Goal: Information Seeking & Learning: Learn about a topic

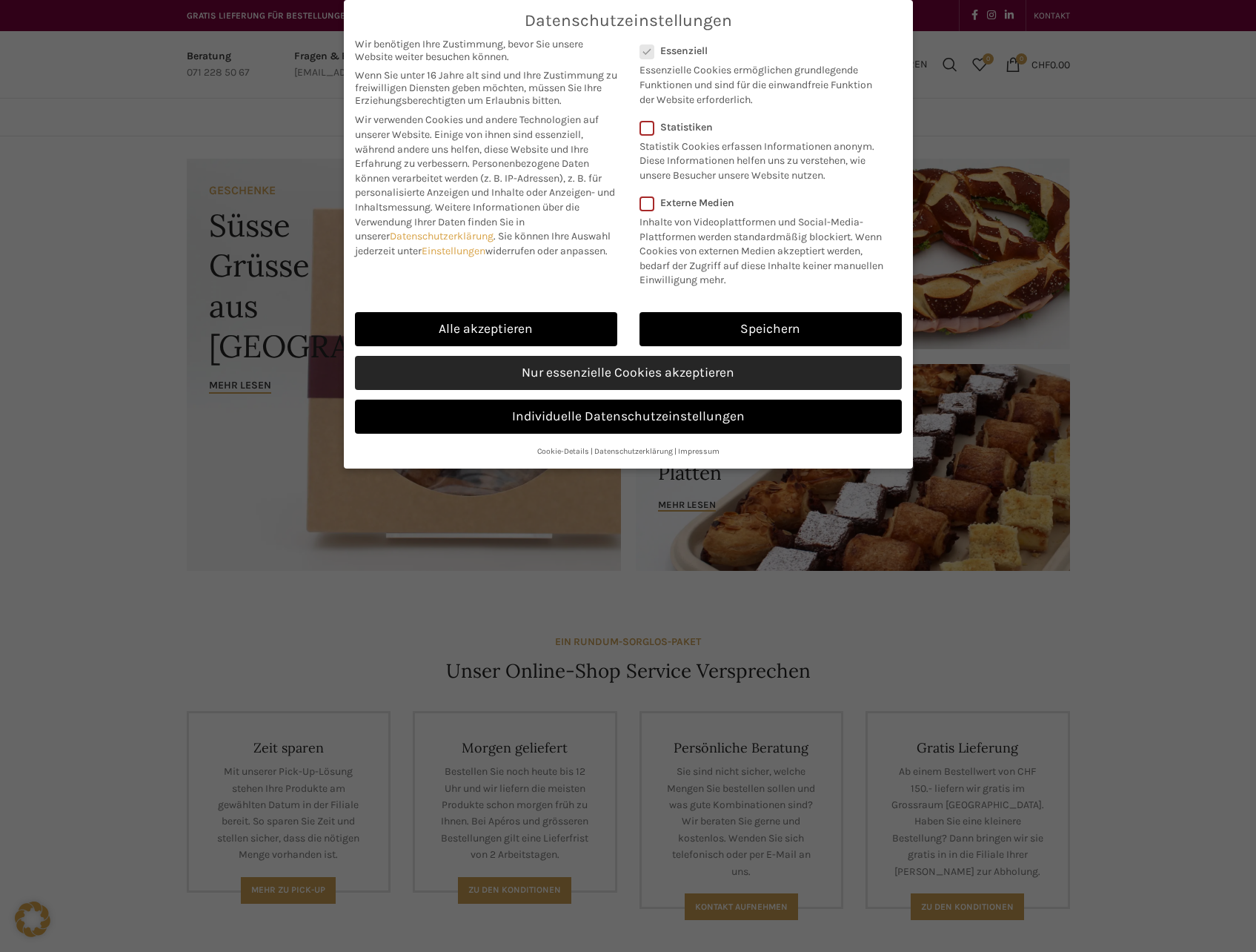
click at [597, 364] on link "Nur essenzielle Cookies akzeptieren" at bounding box center [628, 373] width 547 height 34
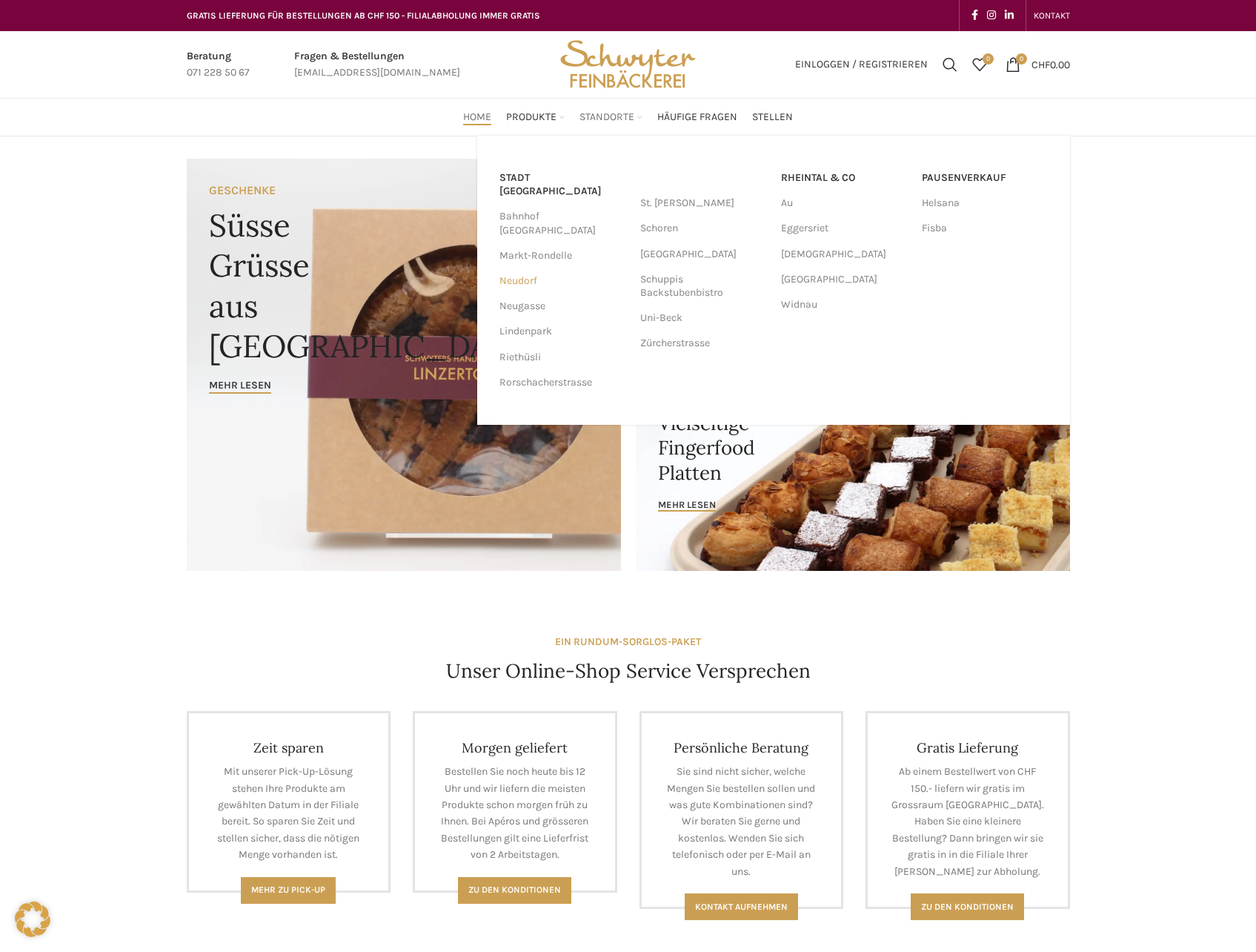
click at [534, 268] on link "Neudorf" at bounding box center [562, 281] width 126 height 25
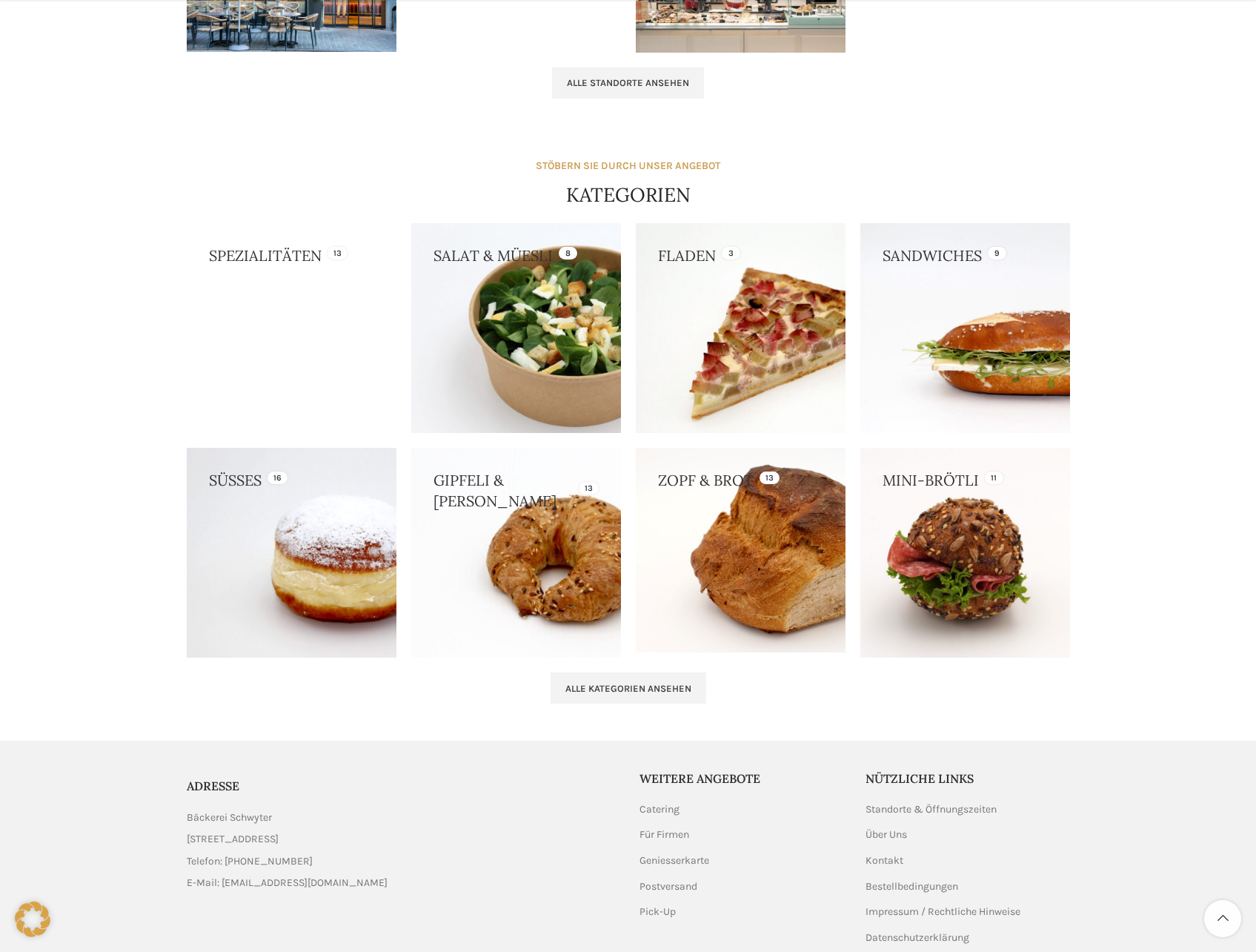
scroll to position [1186, 0]
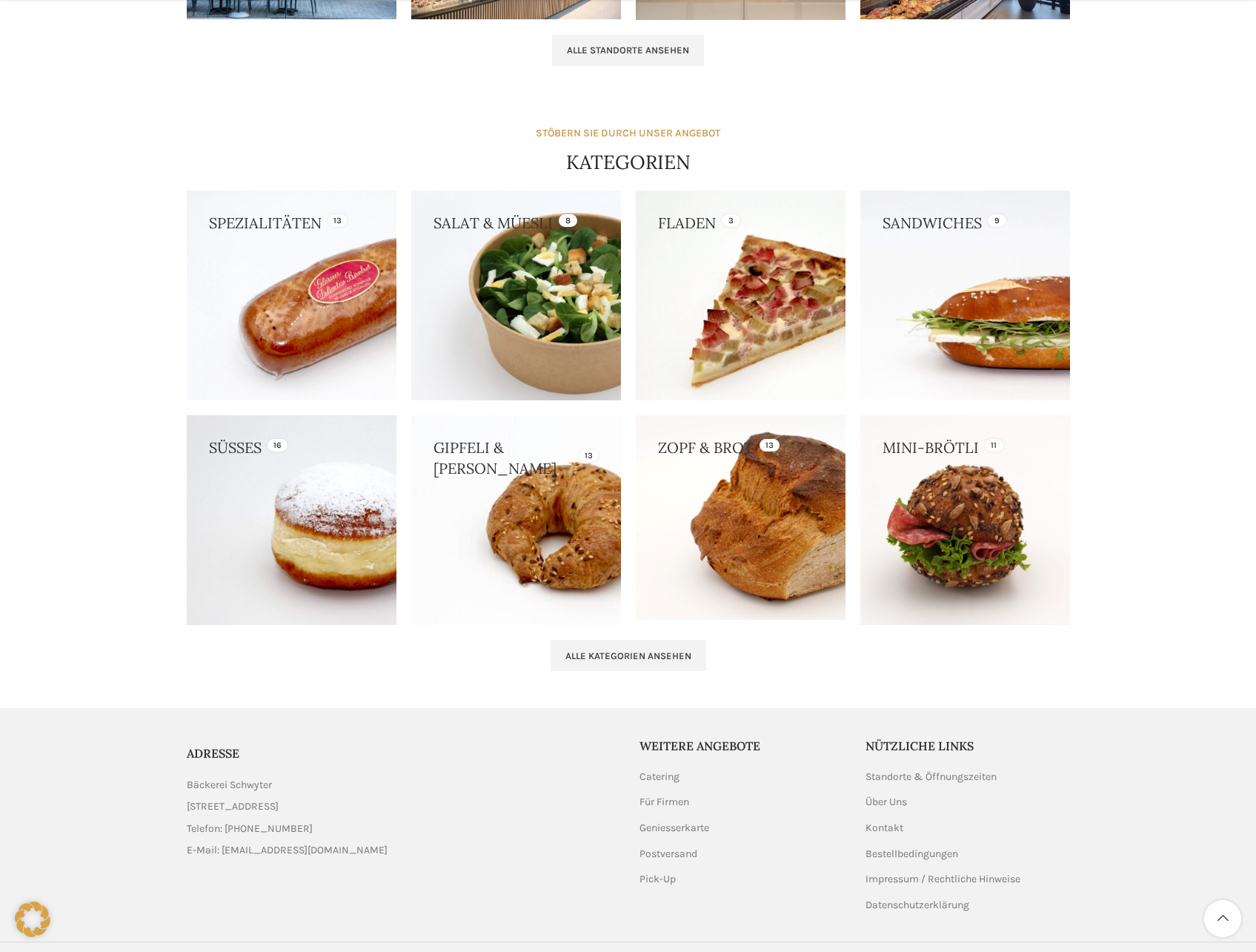
click at [949, 270] on link at bounding box center [965, 295] width 210 height 210
click at [925, 291] on link at bounding box center [965, 295] width 210 height 210
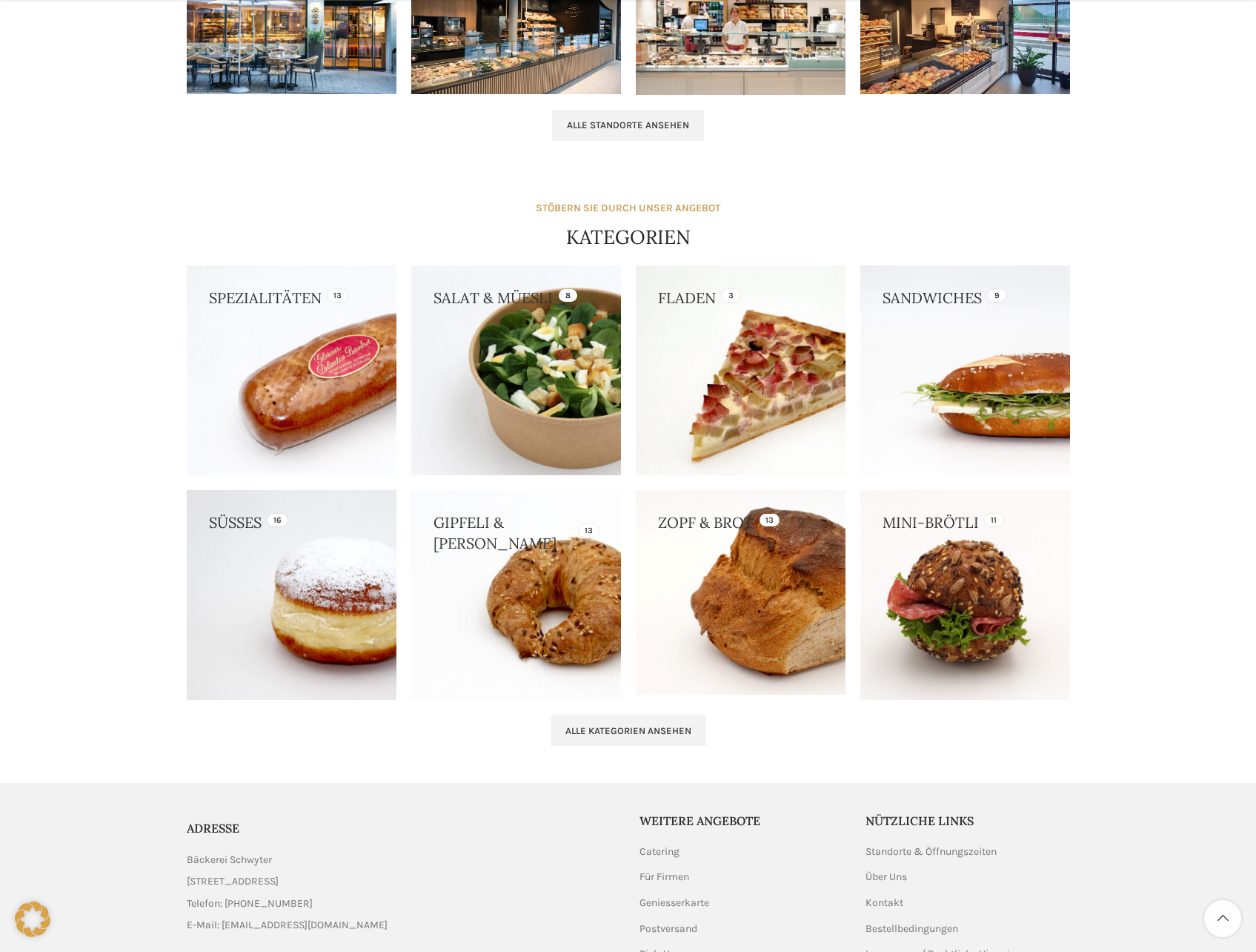
scroll to position [1112, 0]
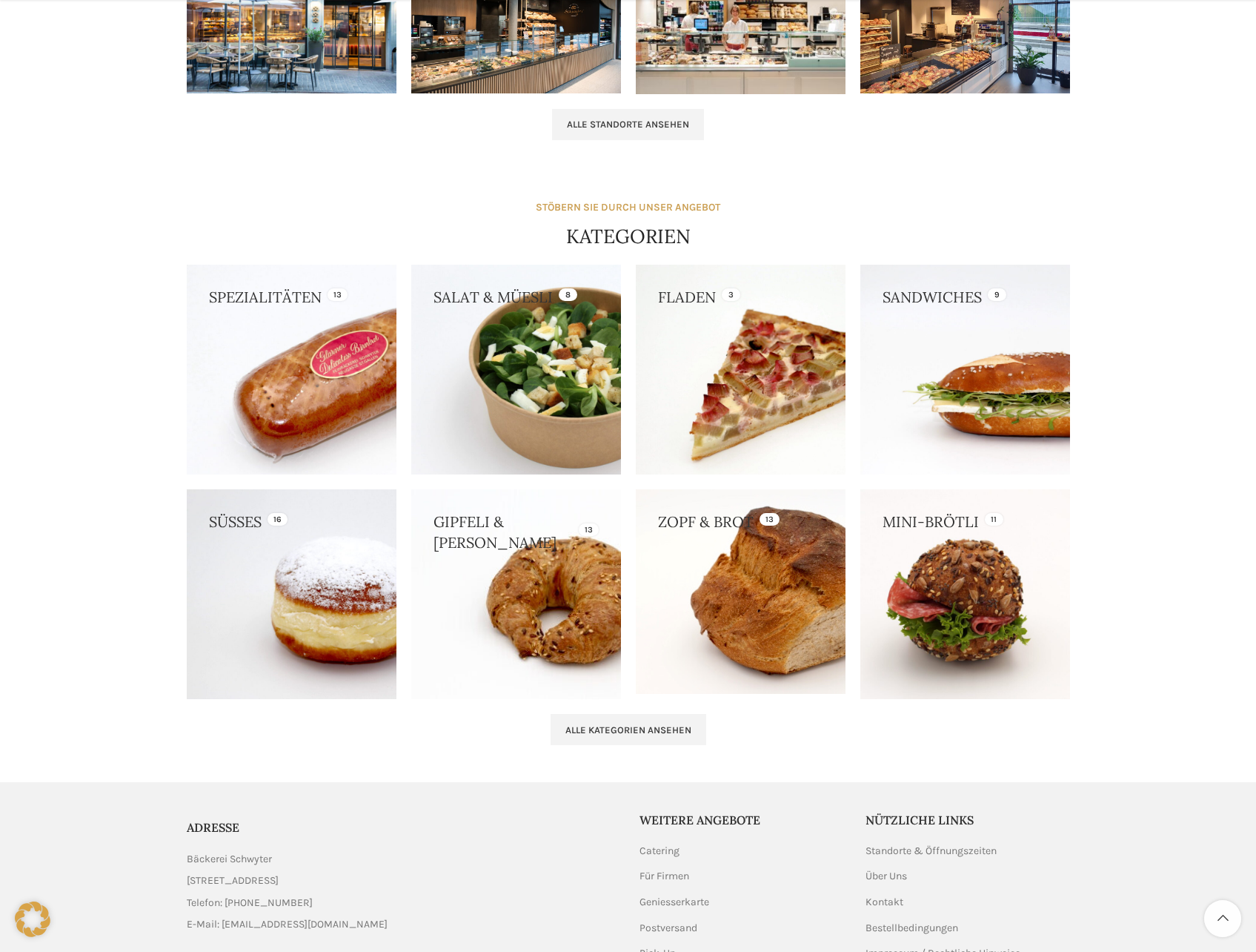
click at [283, 423] on link at bounding box center [291, 369] width 210 height 210
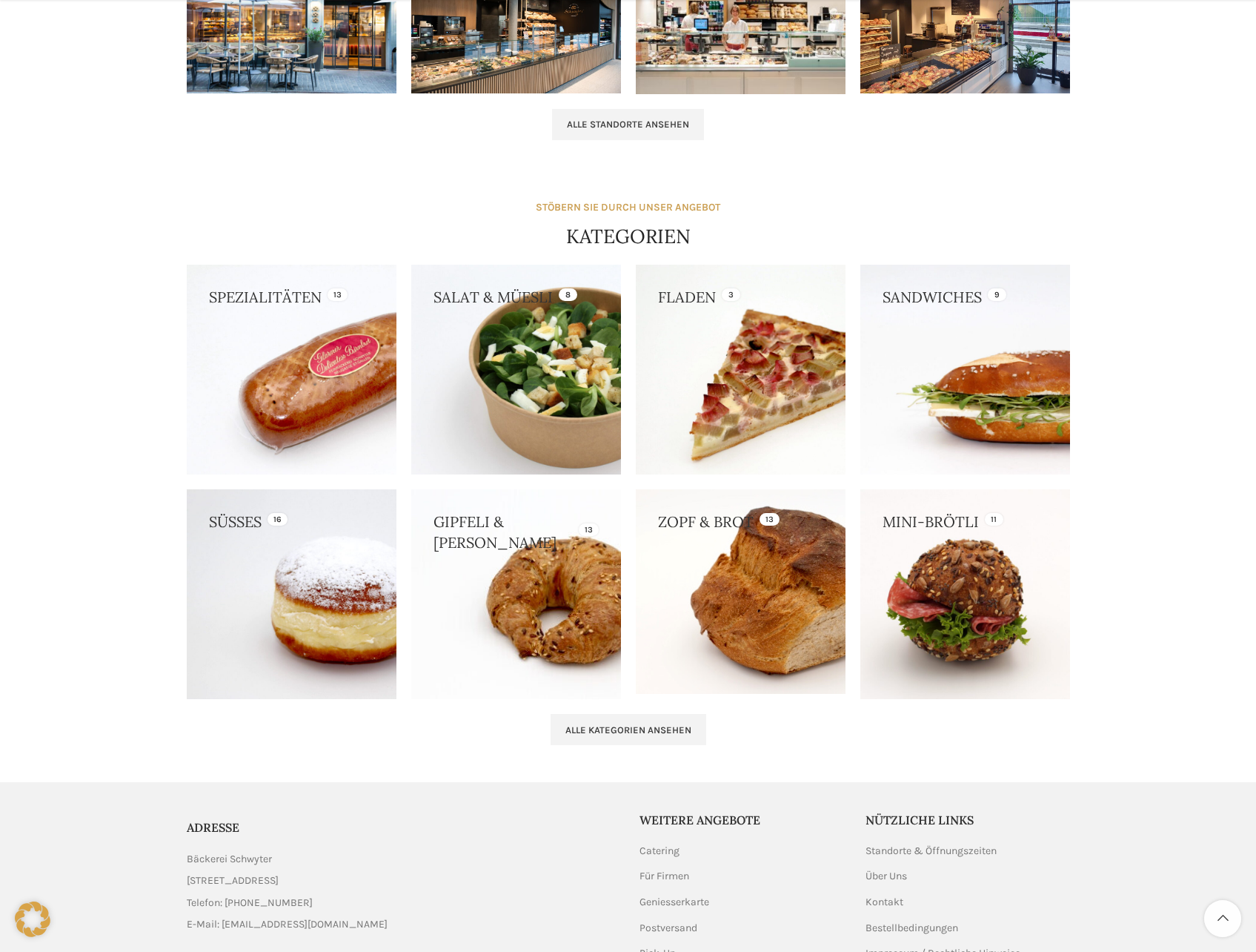
click at [995, 391] on link at bounding box center [965, 369] width 210 height 210
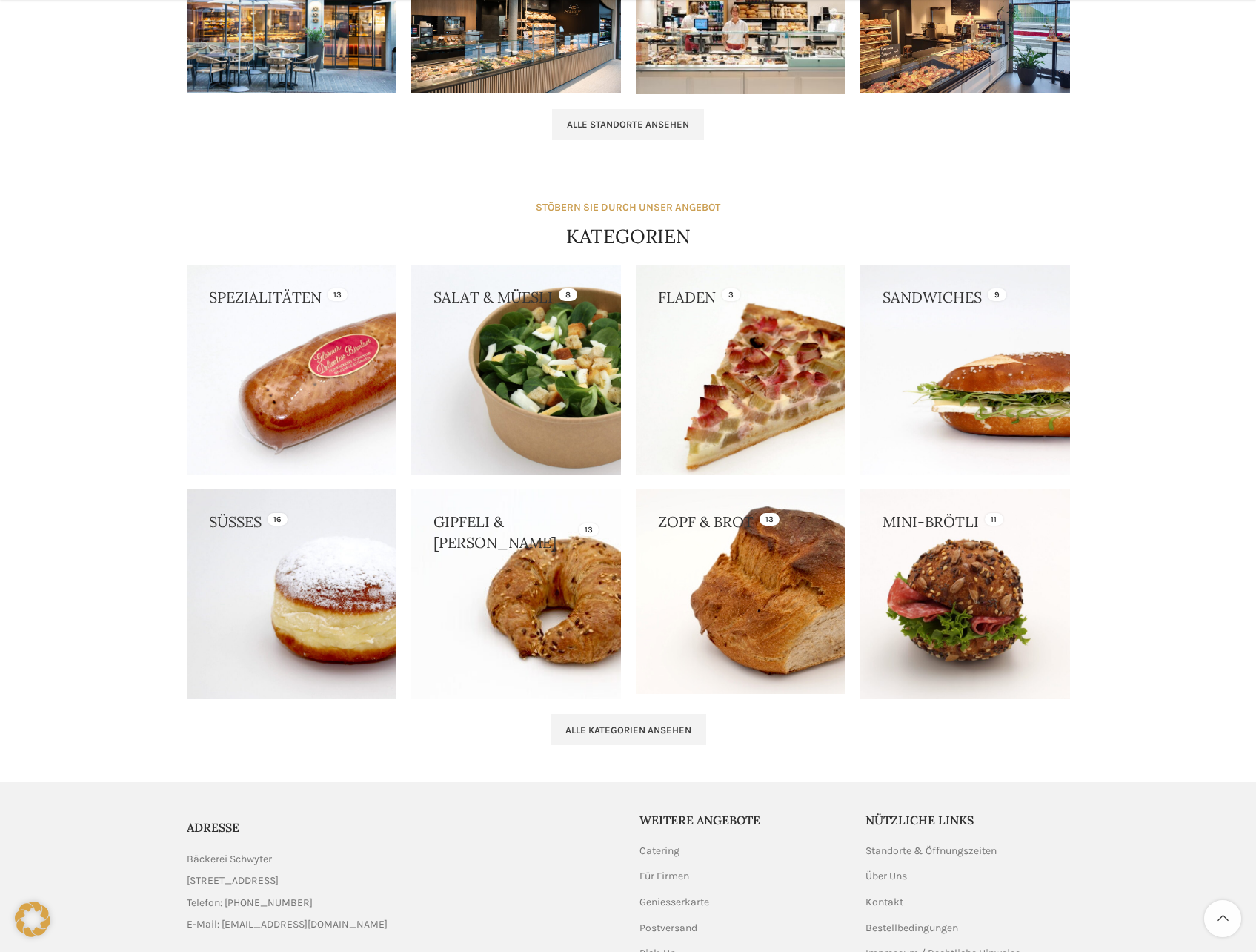
click at [772, 430] on link at bounding box center [740, 369] width 210 height 210
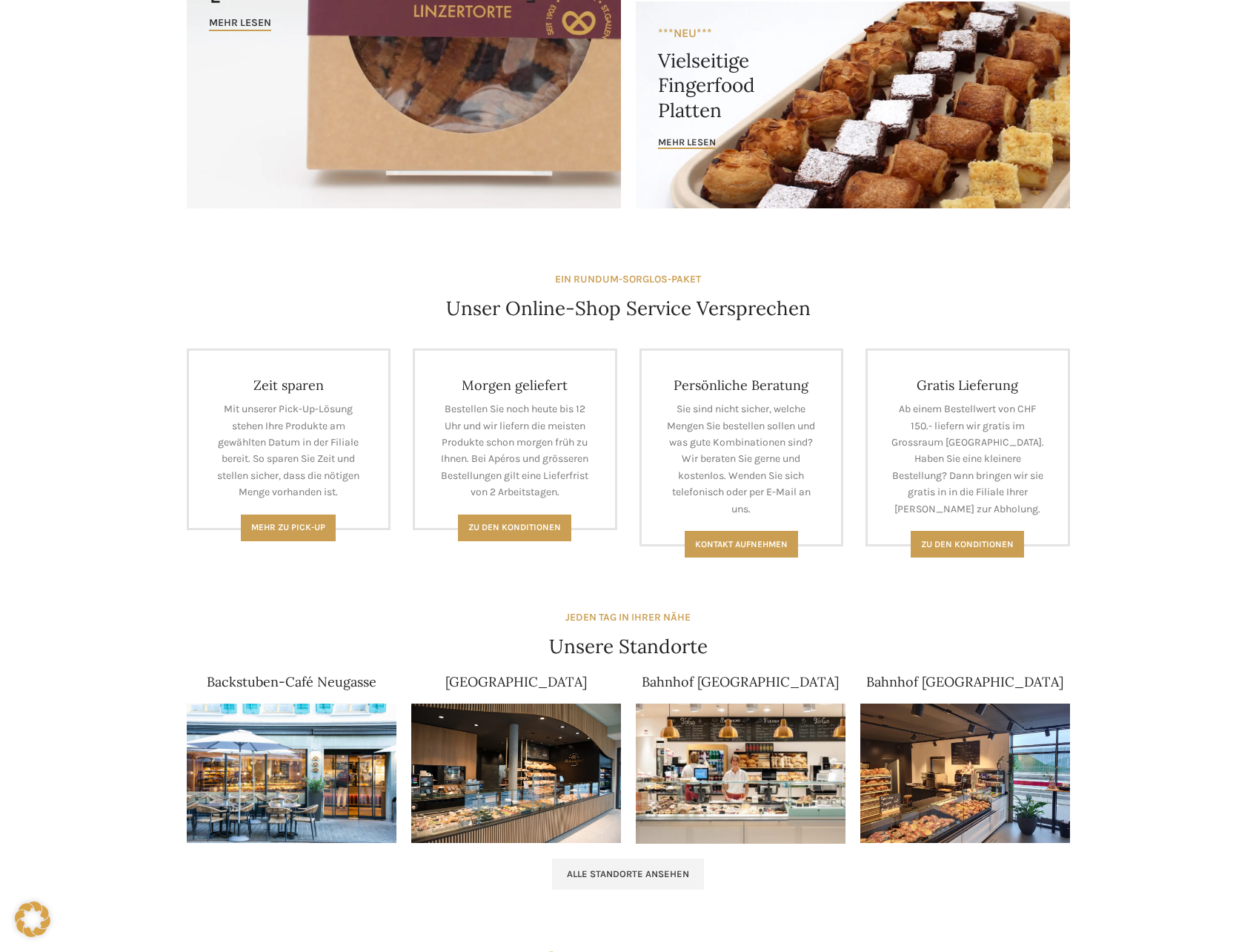
scroll to position [0, 0]
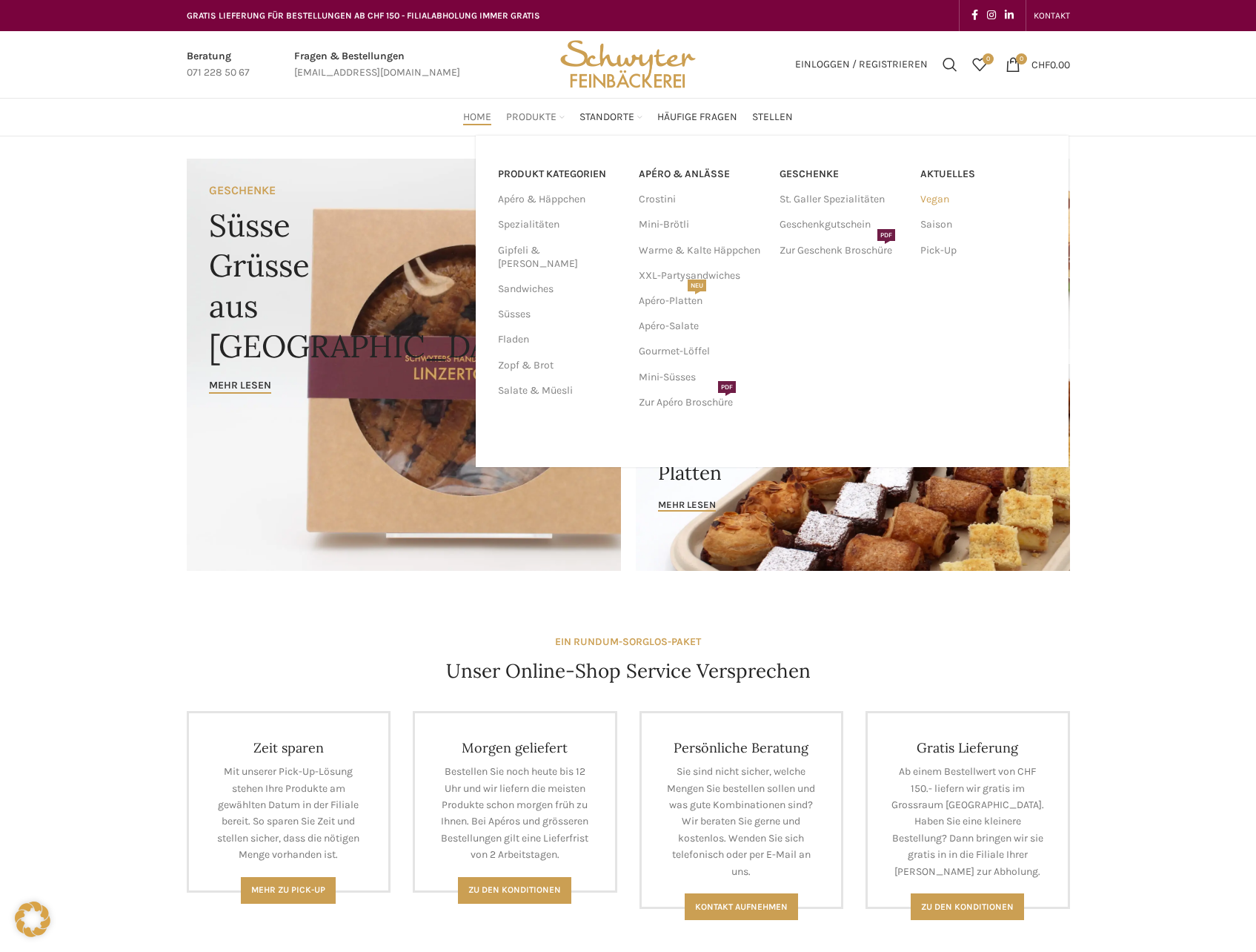
click at [937, 204] on link "Vegan" at bounding box center [984, 199] width 126 height 25
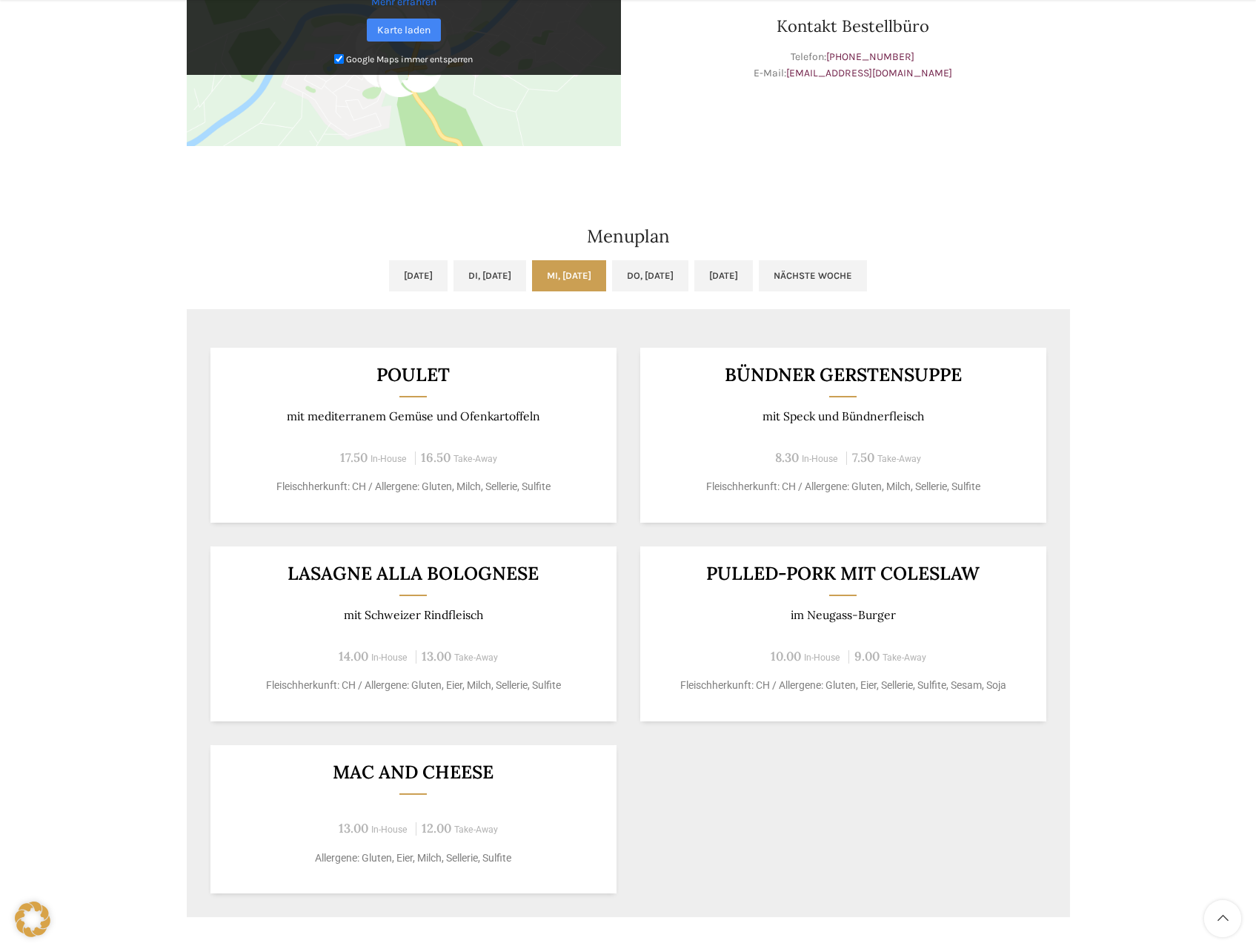
scroll to position [593, 0]
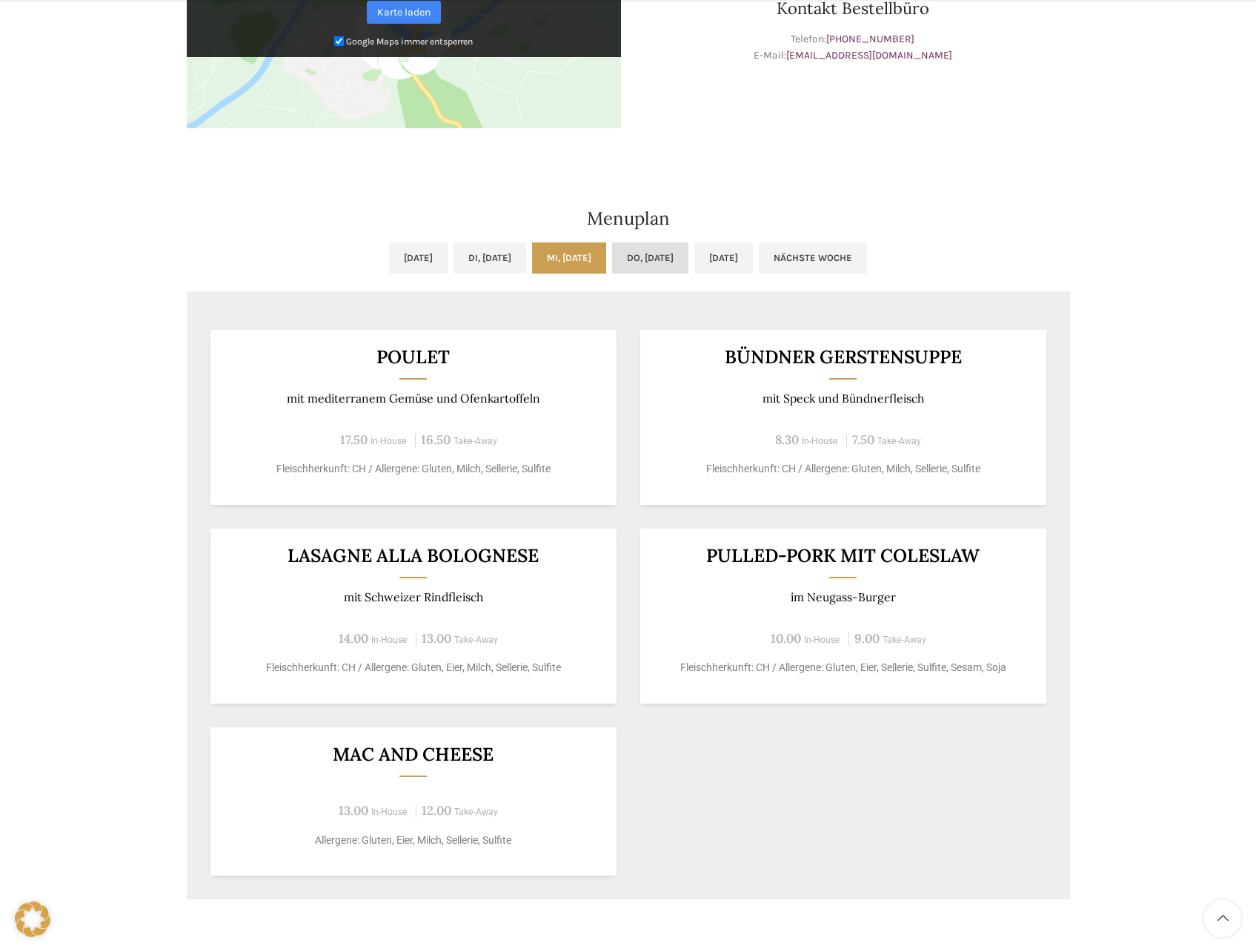
click at [654, 259] on link "Do, 02.10.2025" at bounding box center [651, 258] width 76 height 31
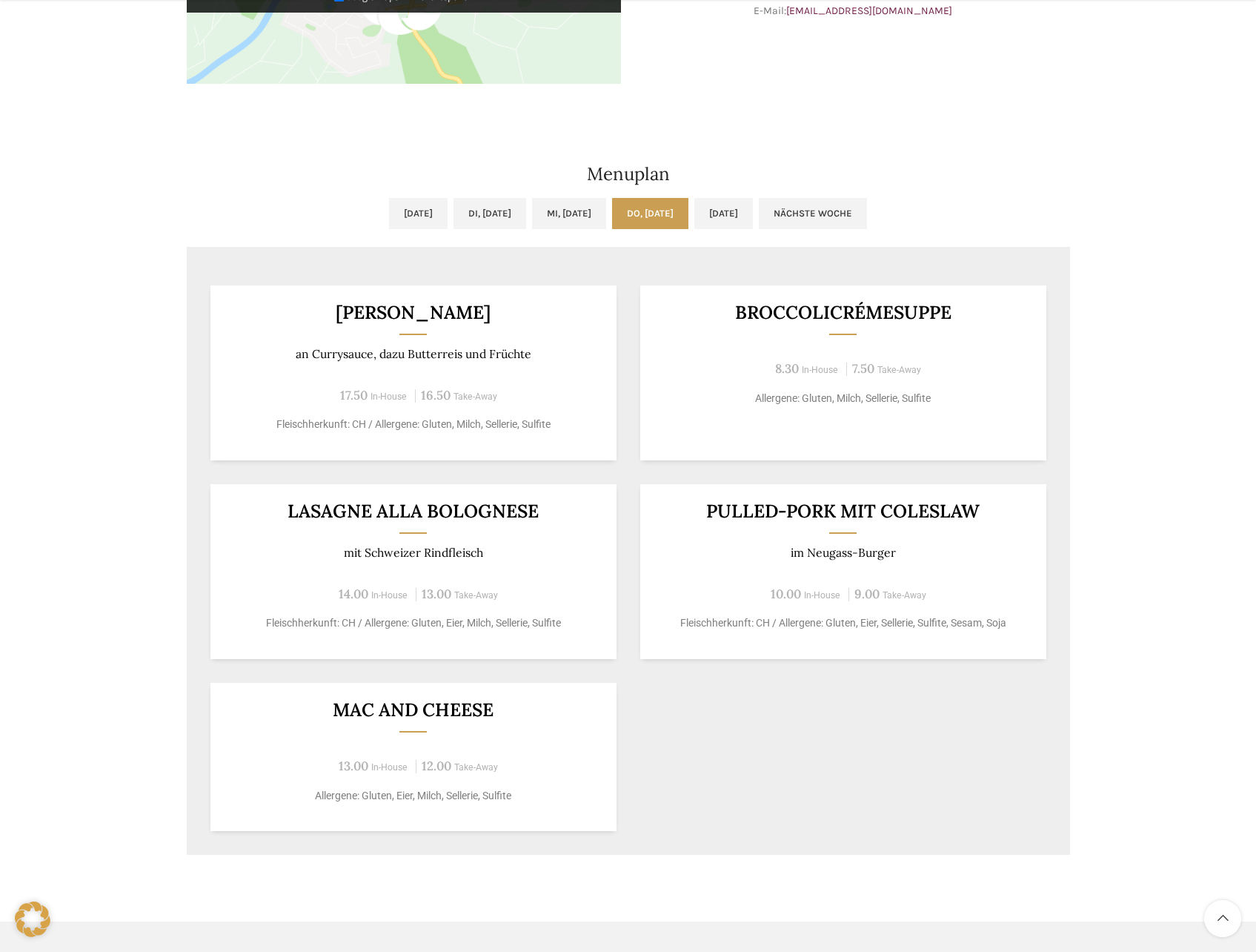
scroll to position [667, 0]
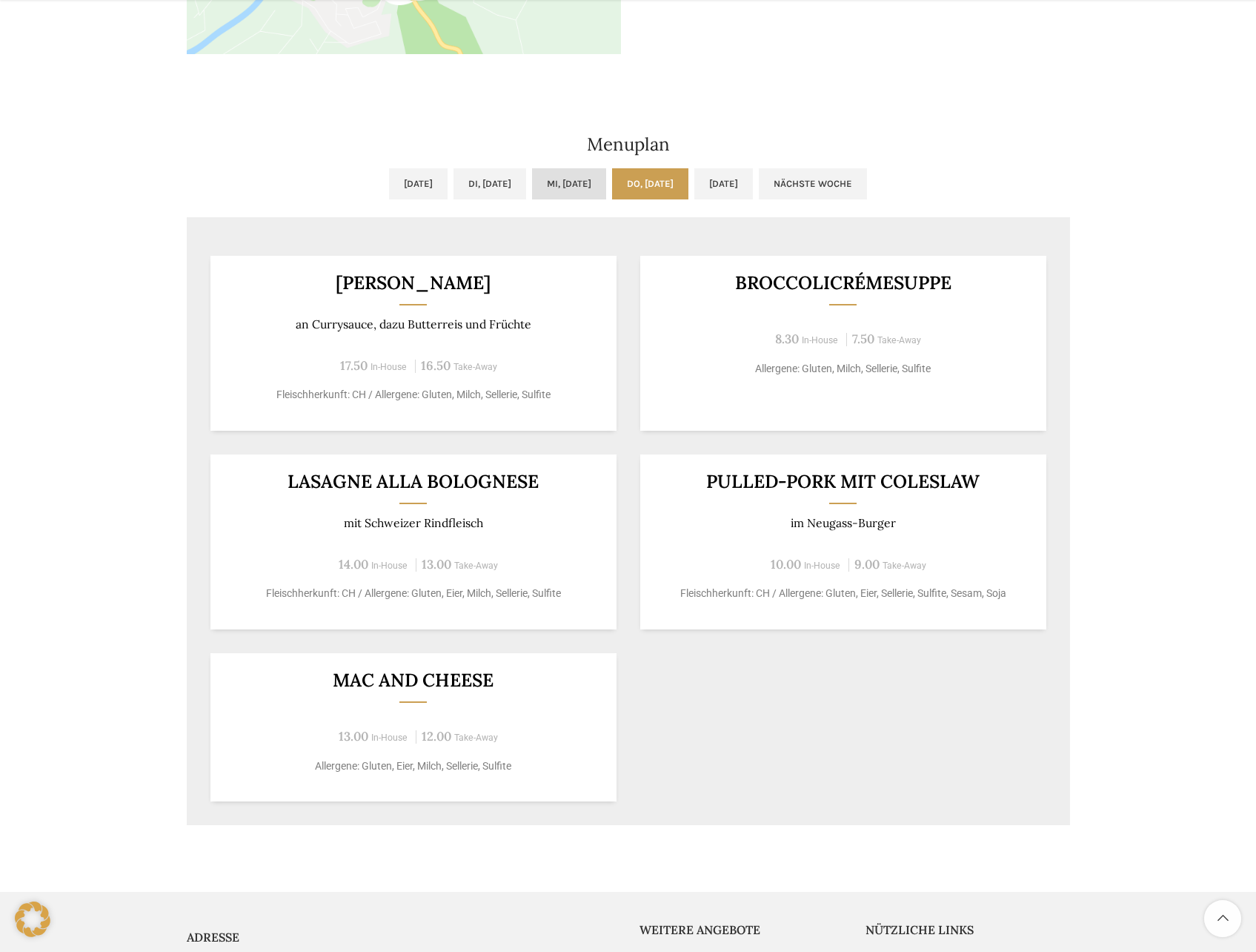
click at [602, 183] on link "Mi, 01.10.2025" at bounding box center [569, 184] width 74 height 31
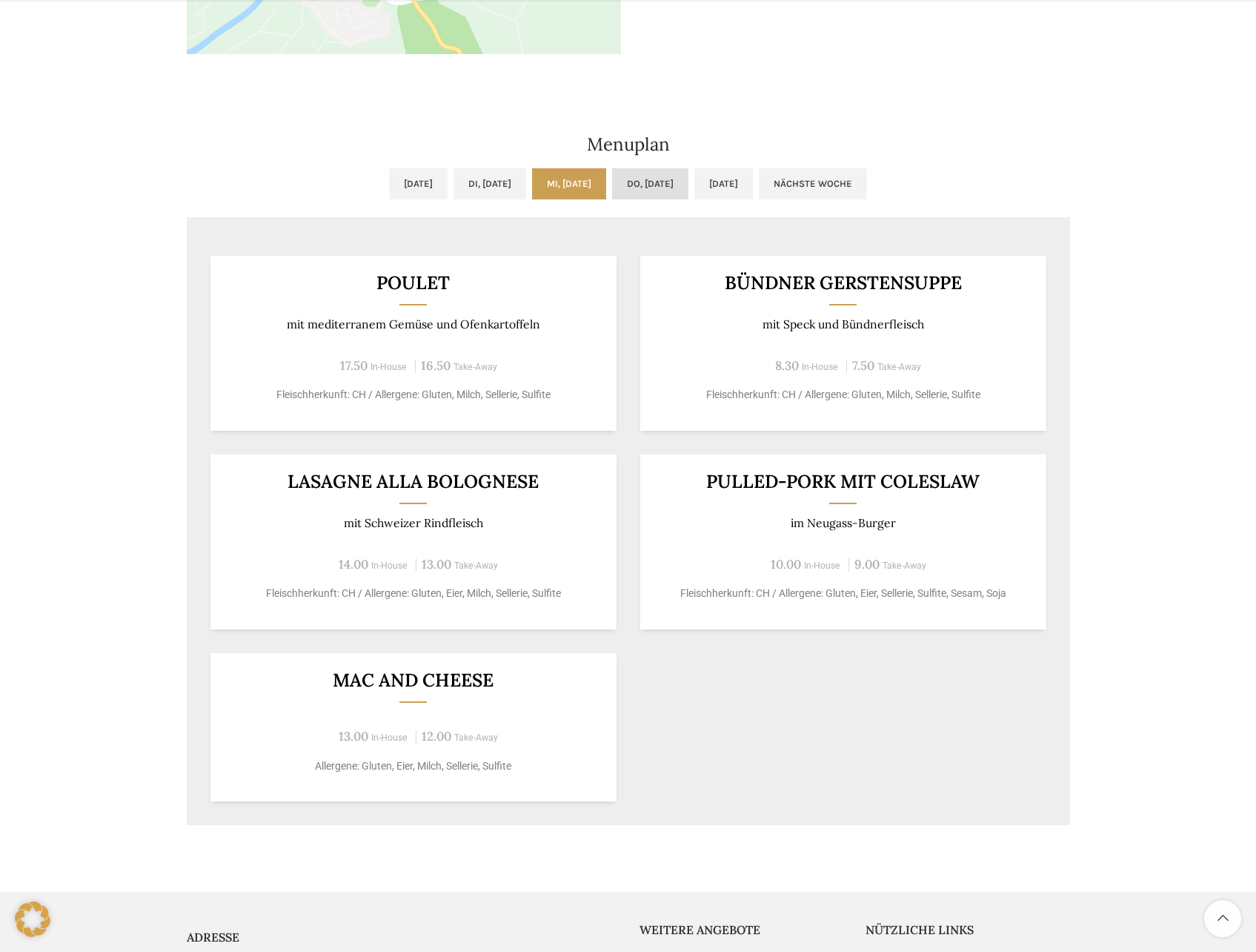
click at [663, 179] on link "Do, 02.10.2025" at bounding box center [651, 184] width 76 height 31
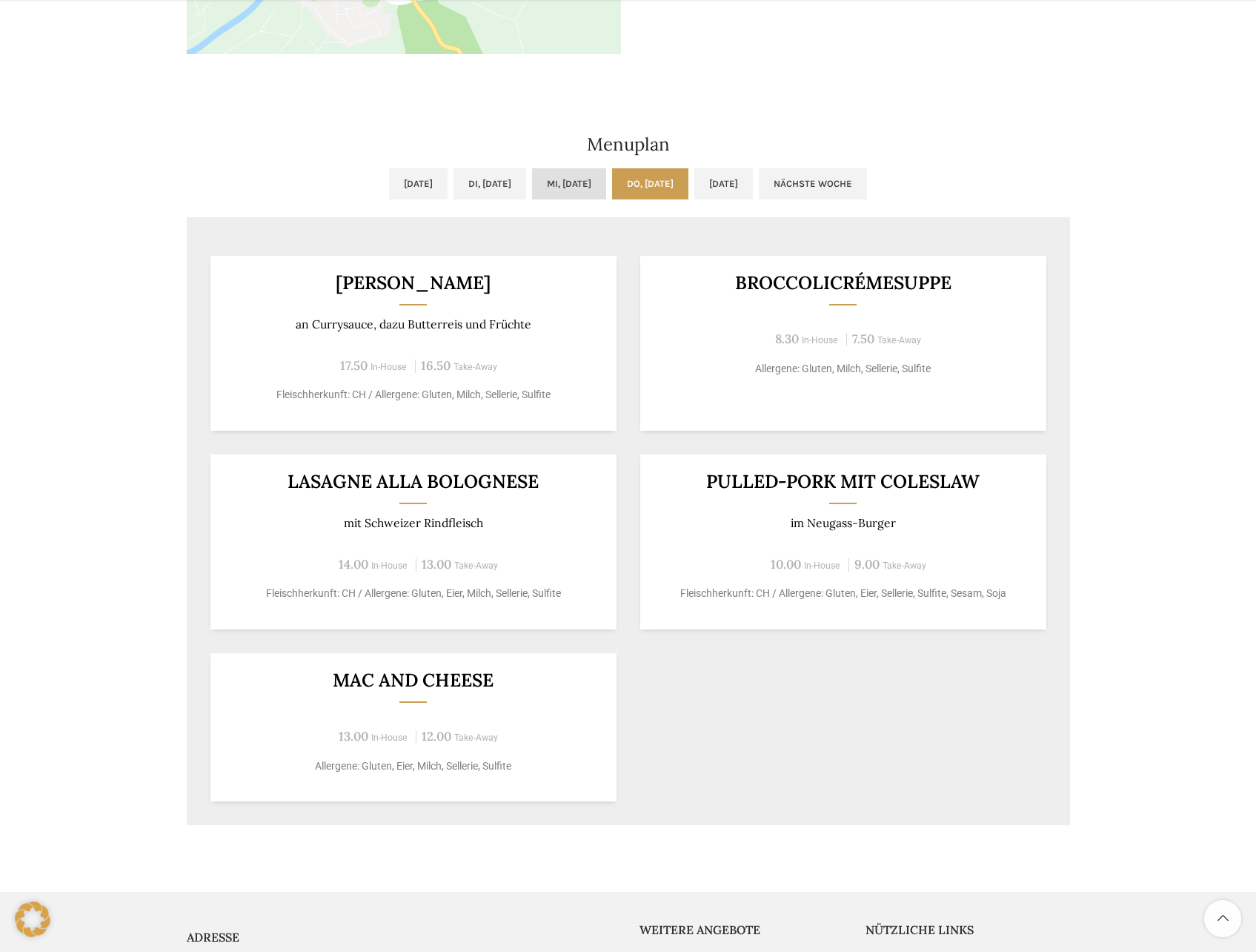
click at [576, 183] on link "Mi, 01.10.2025" at bounding box center [569, 184] width 74 height 31
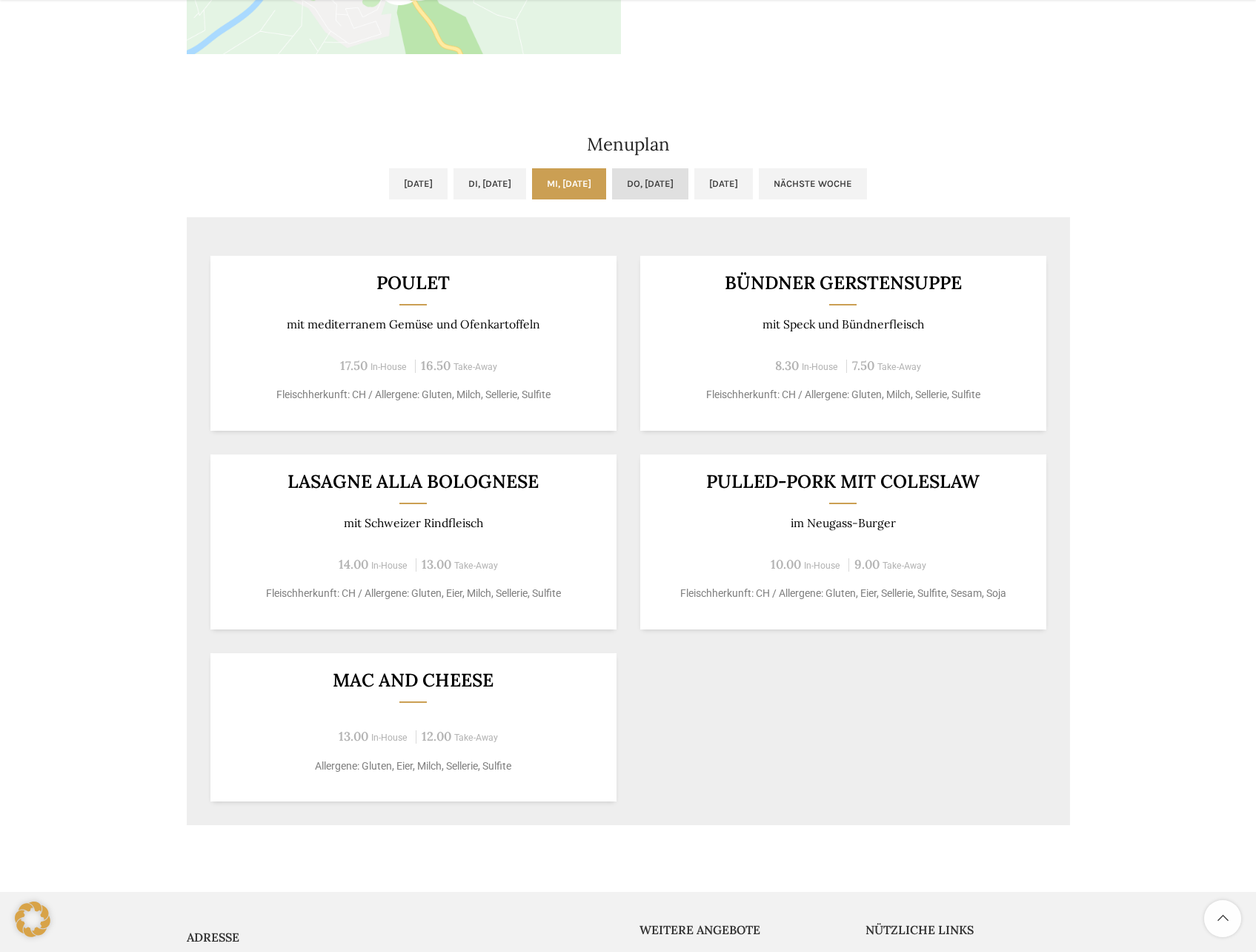
click at [674, 186] on link "Do, 02.10.2025" at bounding box center [651, 184] width 76 height 31
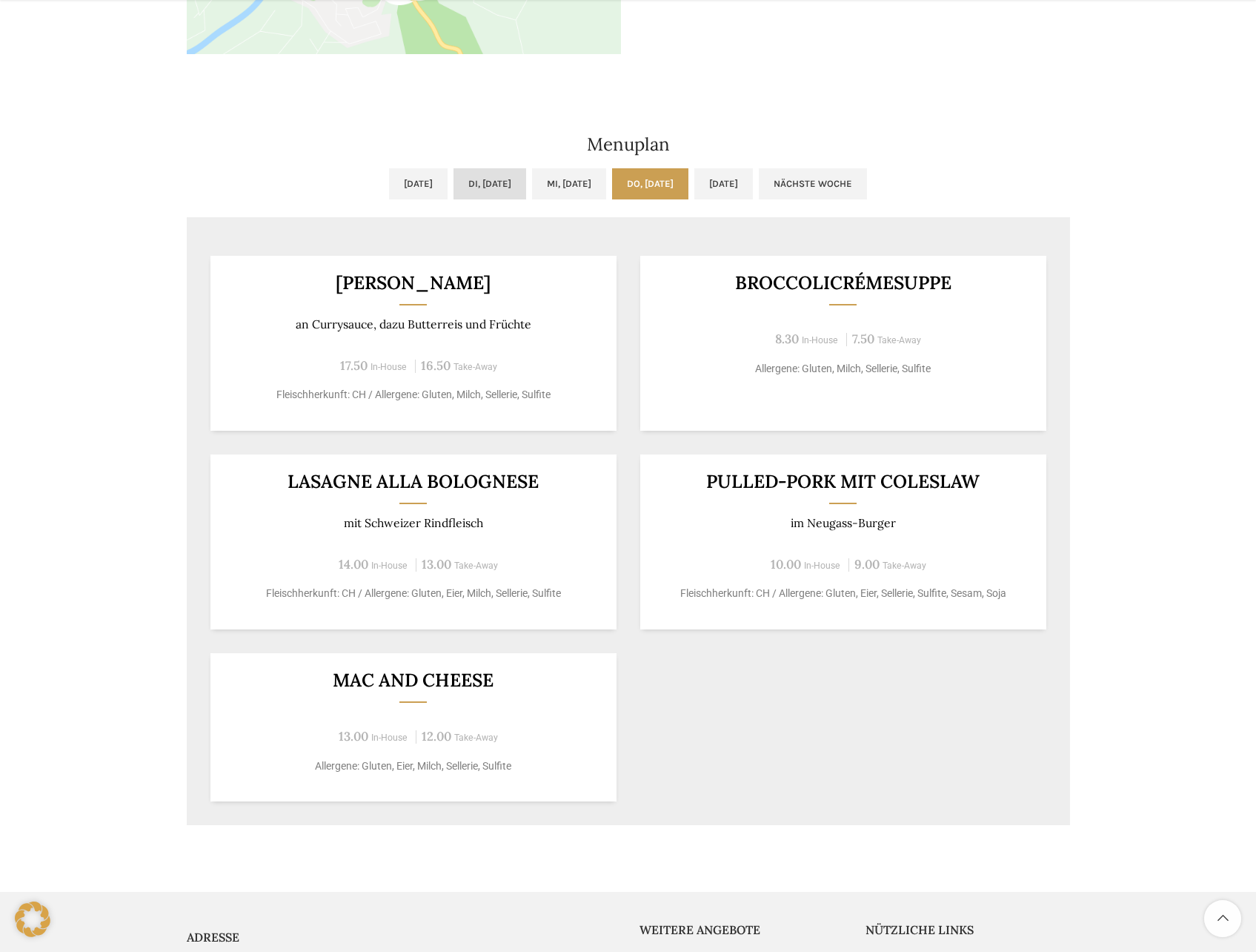
click at [505, 188] on link "Di, 30.09.2025" at bounding box center [489, 184] width 73 height 31
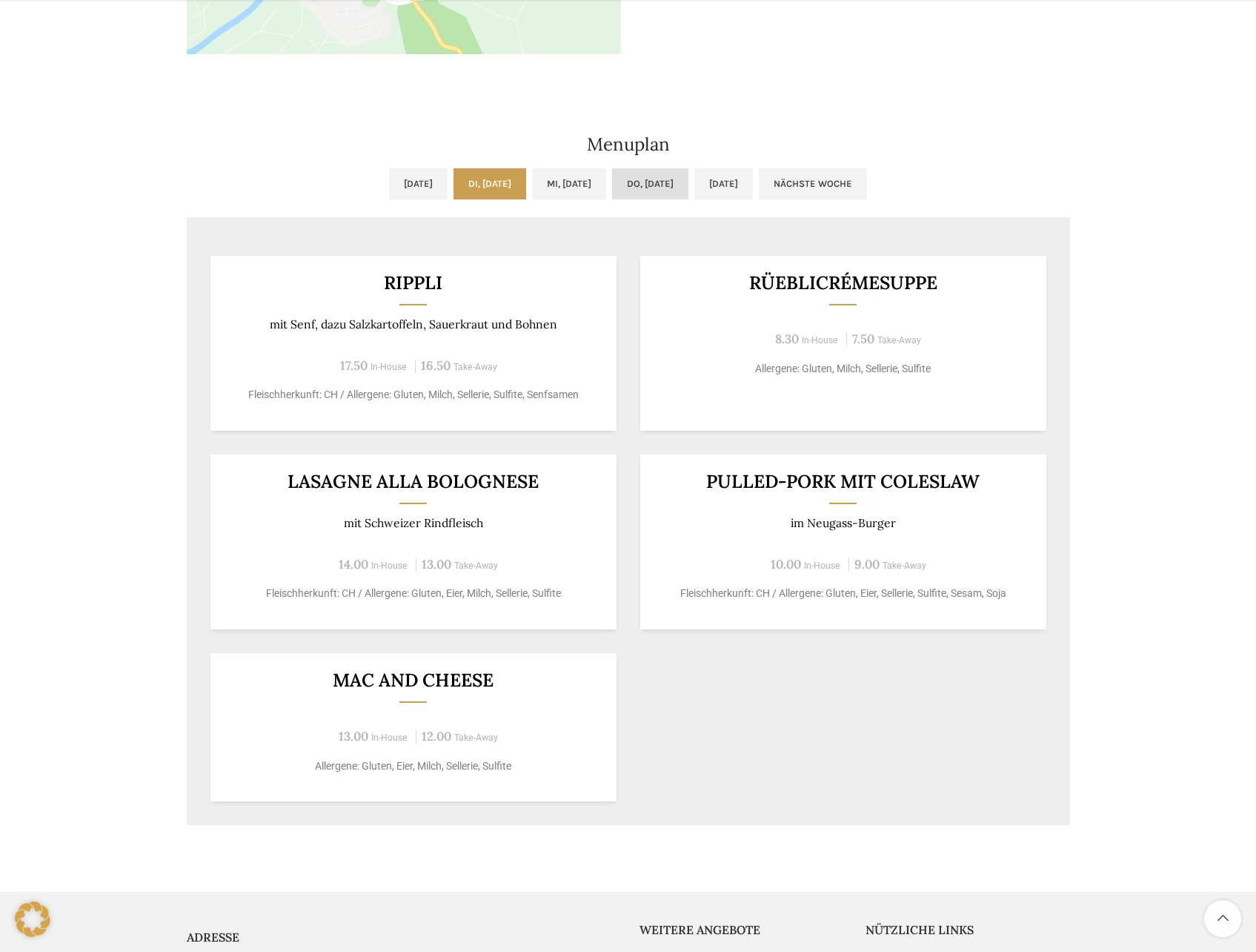
click at [679, 189] on link "Do, 02.10.2025" at bounding box center [651, 184] width 76 height 31
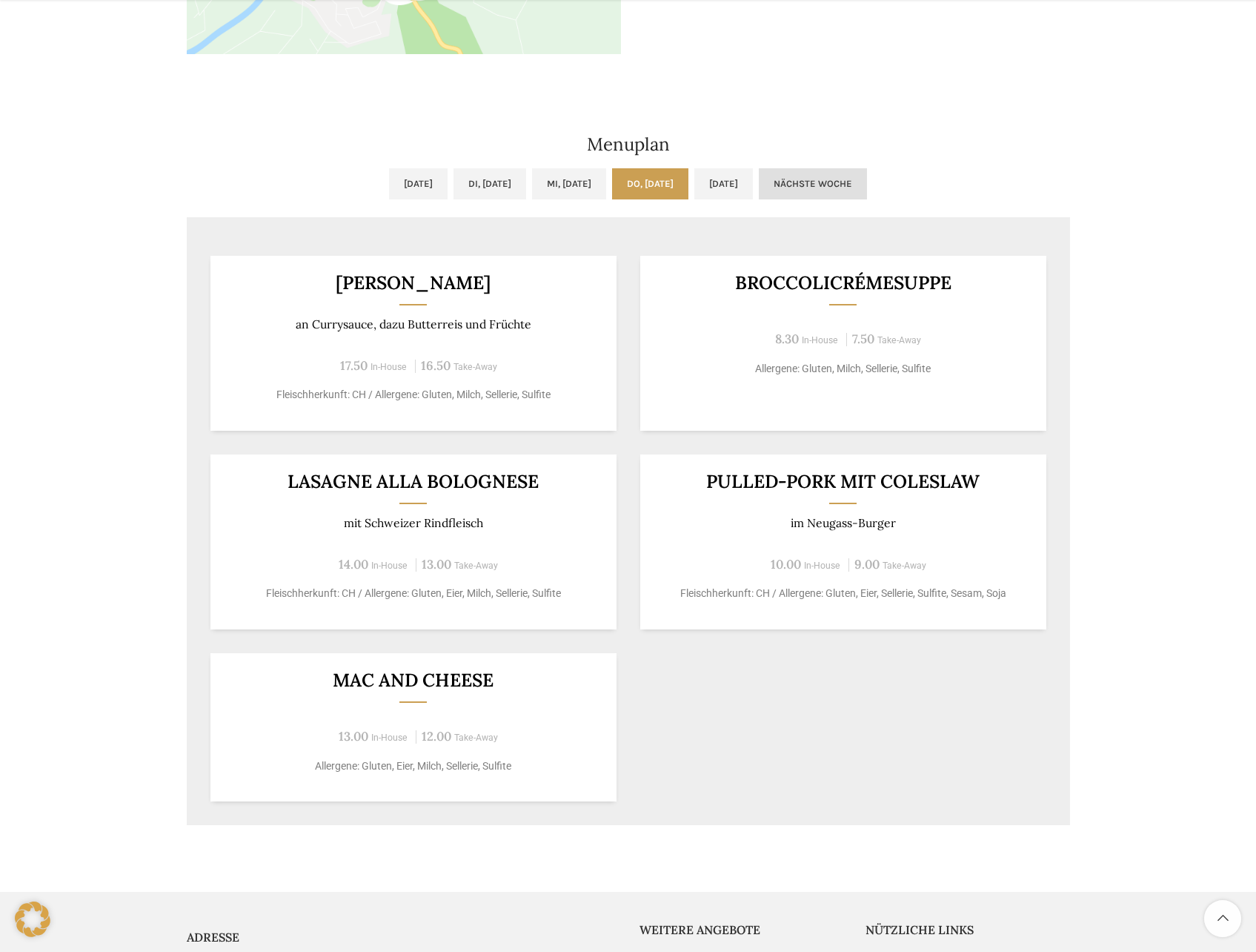
click at [867, 175] on link "Nächste Woche" at bounding box center [813, 184] width 108 height 31
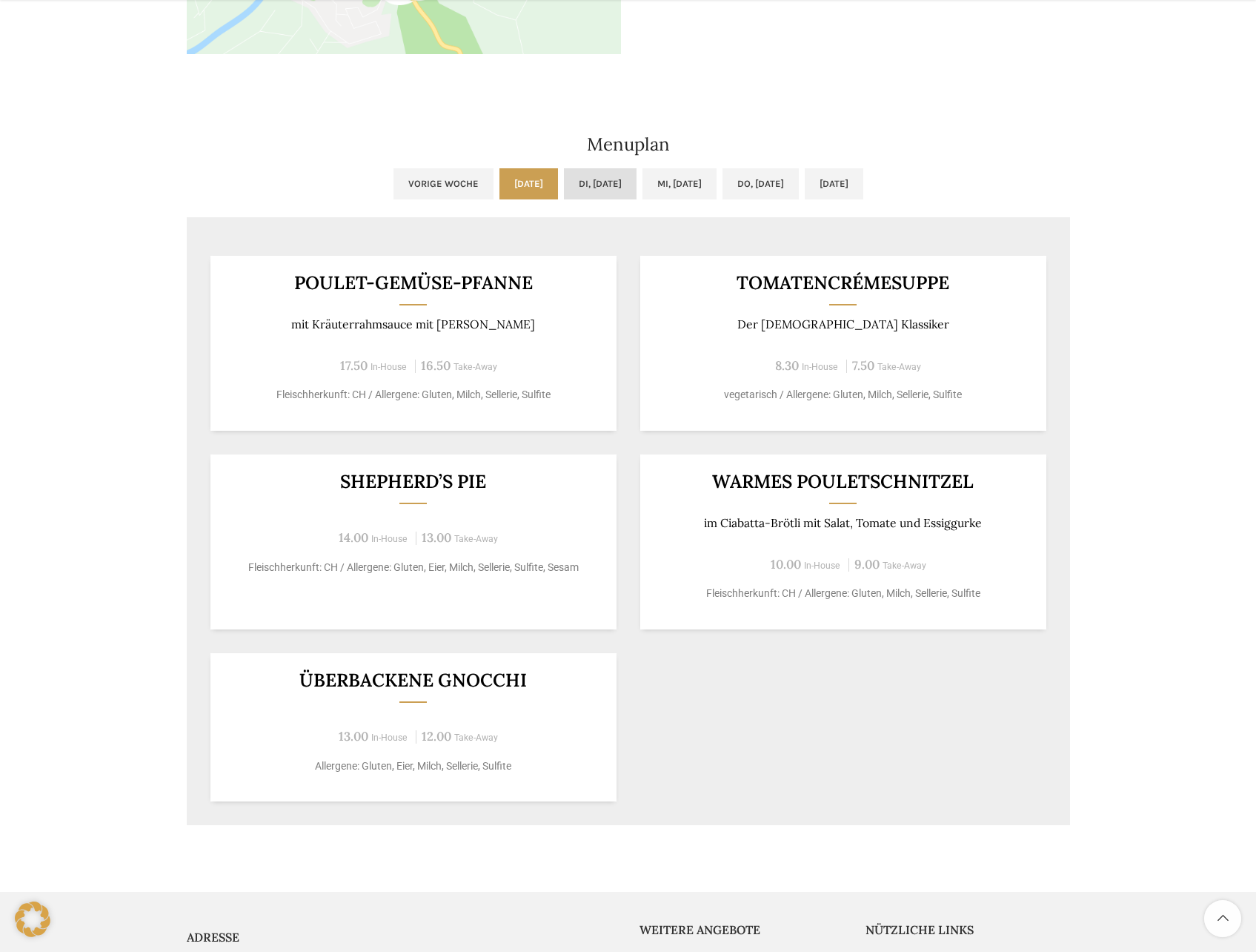
click at [564, 183] on link "Di, 07.10.2025" at bounding box center [600, 184] width 73 height 31
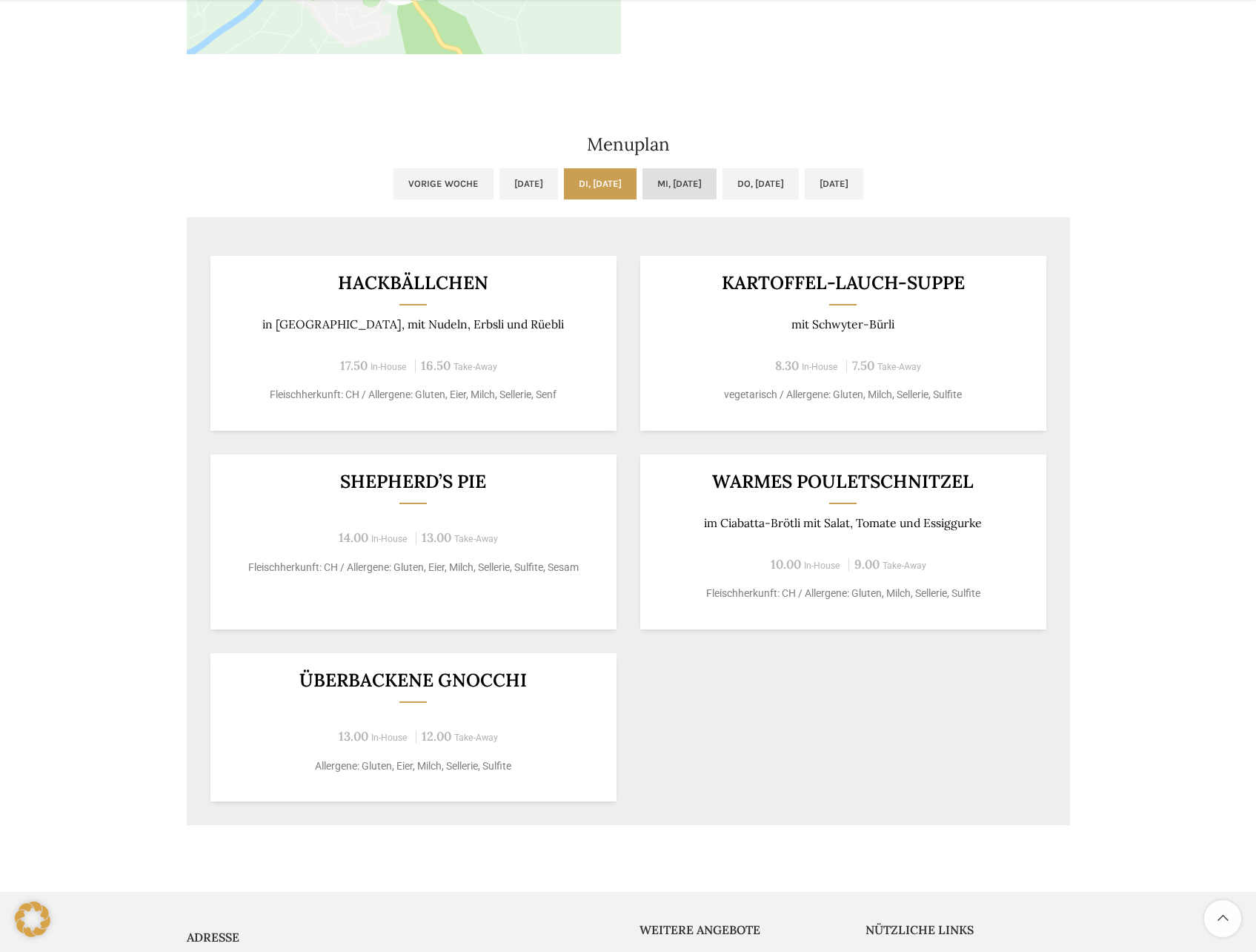
click at [671, 181] on link "Mi, 08.10.2025" at bounding box center [679, 184] width 74 height 31
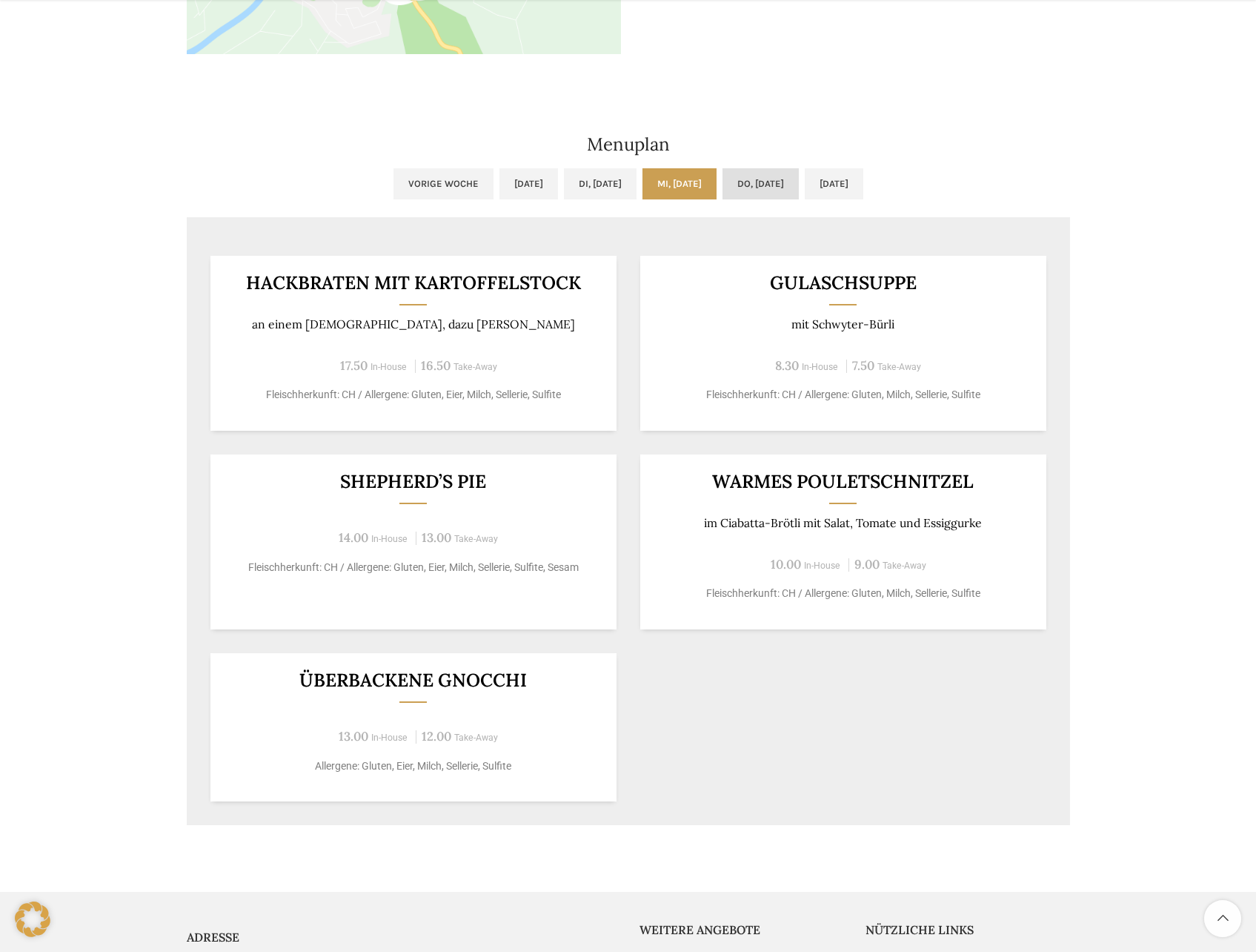
click at [749, 179] on link "Do, 09.10.2025" at bounding box center [761, 184] width 76 height 31
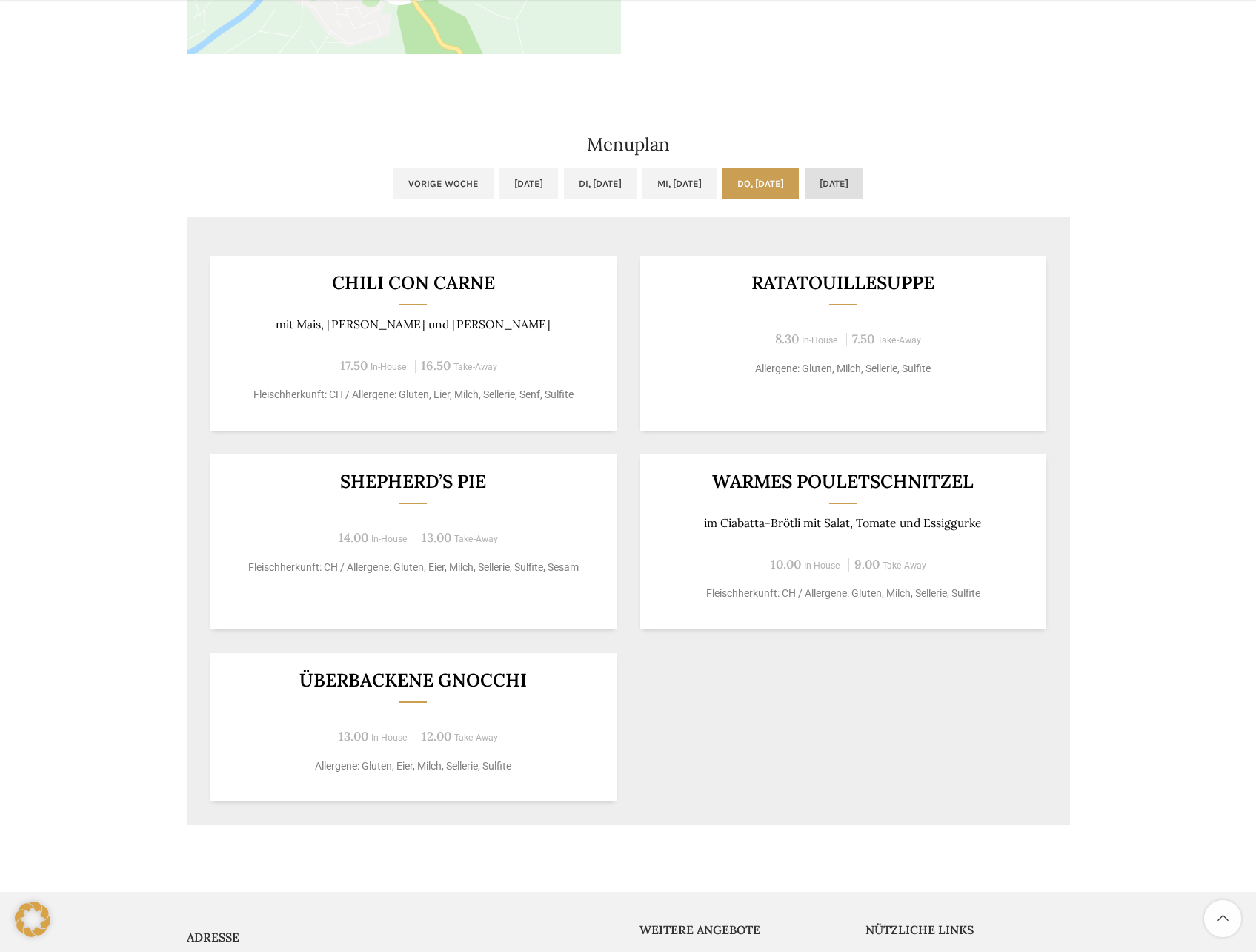
click at [864, 179] on link "Fr, 10.10.2025" at bounding box center [834, 184] width 59 height 31
click at [499, 189] on link "Mo, 06.10.2025" at bounding box center [528, 184] width 59 height 31
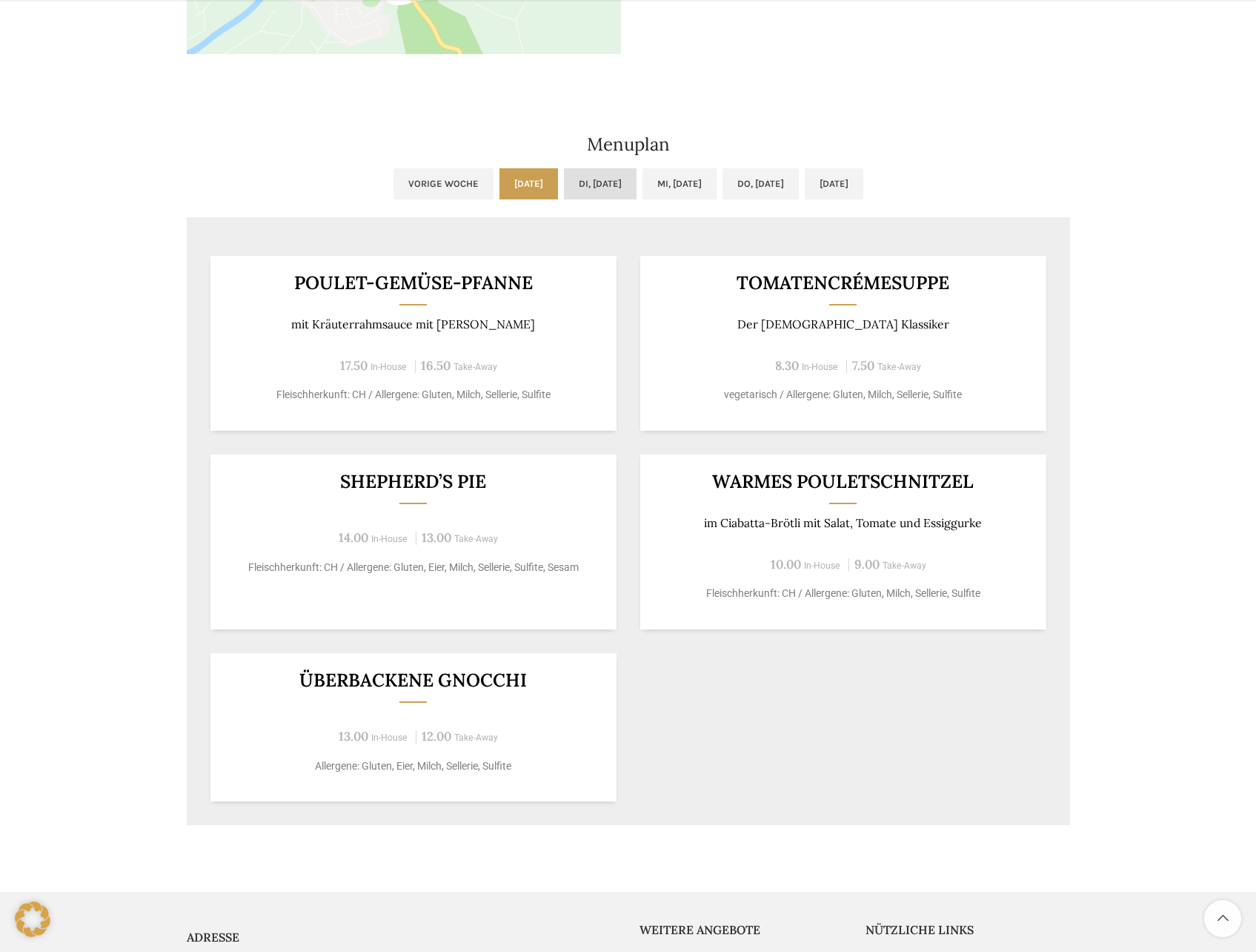
click at [606, 184] on link "Di, 07.10.2025" at bounding box center [600, 184] width 73 height 31
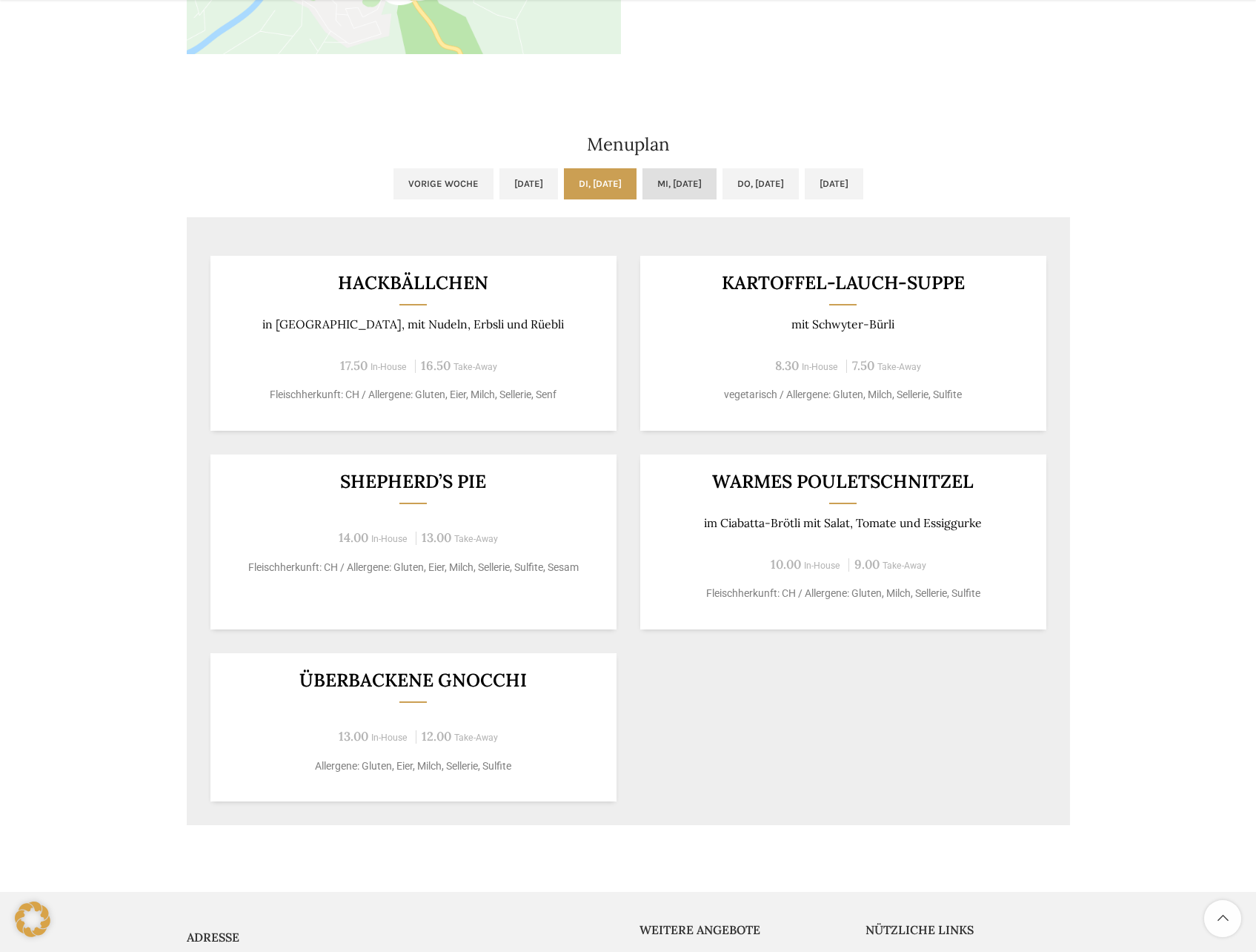
click at [696, 181] on link "Mi, 08.10.2025" at bounding box center [679, 184] width 74 height 31
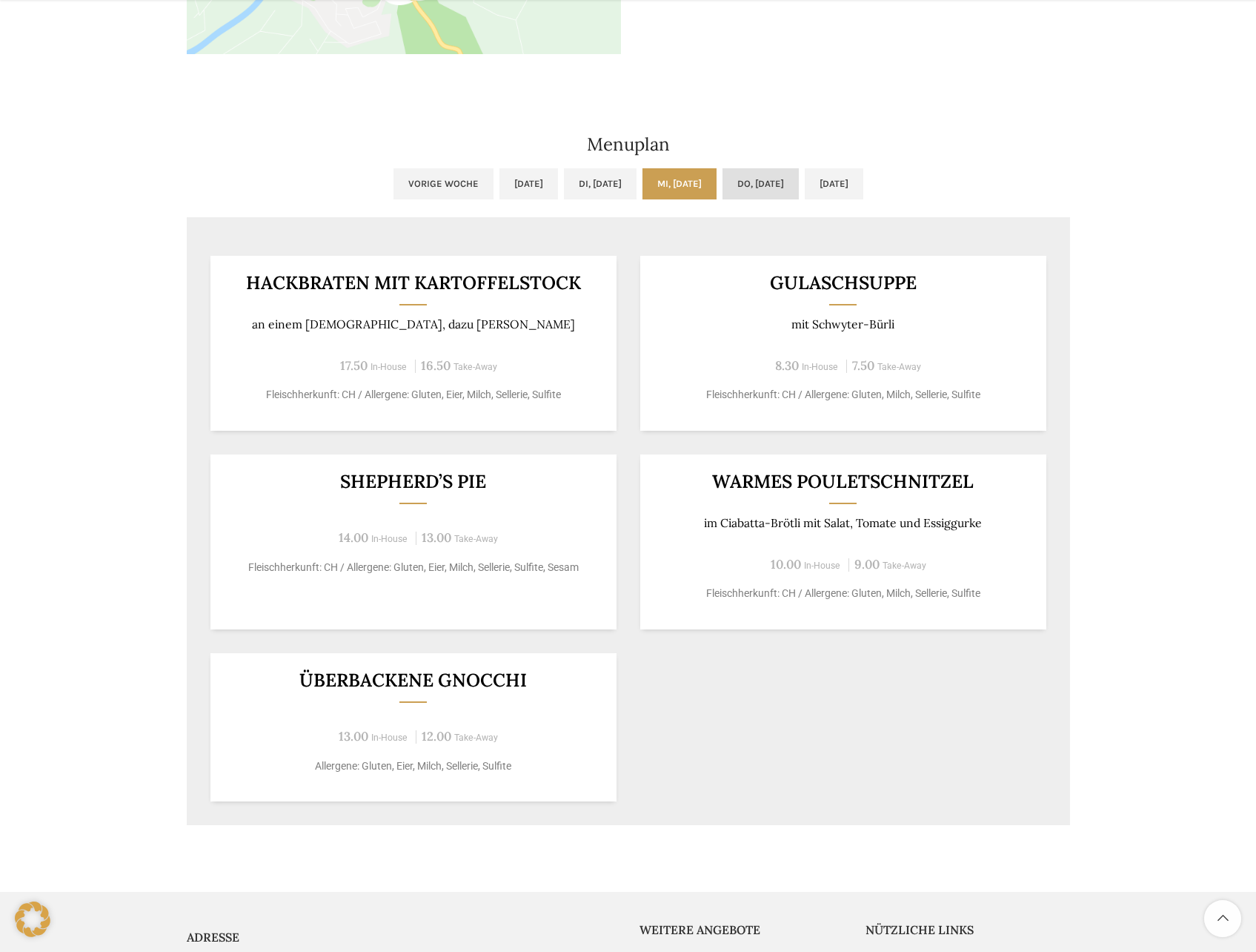
click at [743, 179] on link "Do, 09.10.2025" at bounding box center [761, 184] width 76 height 31
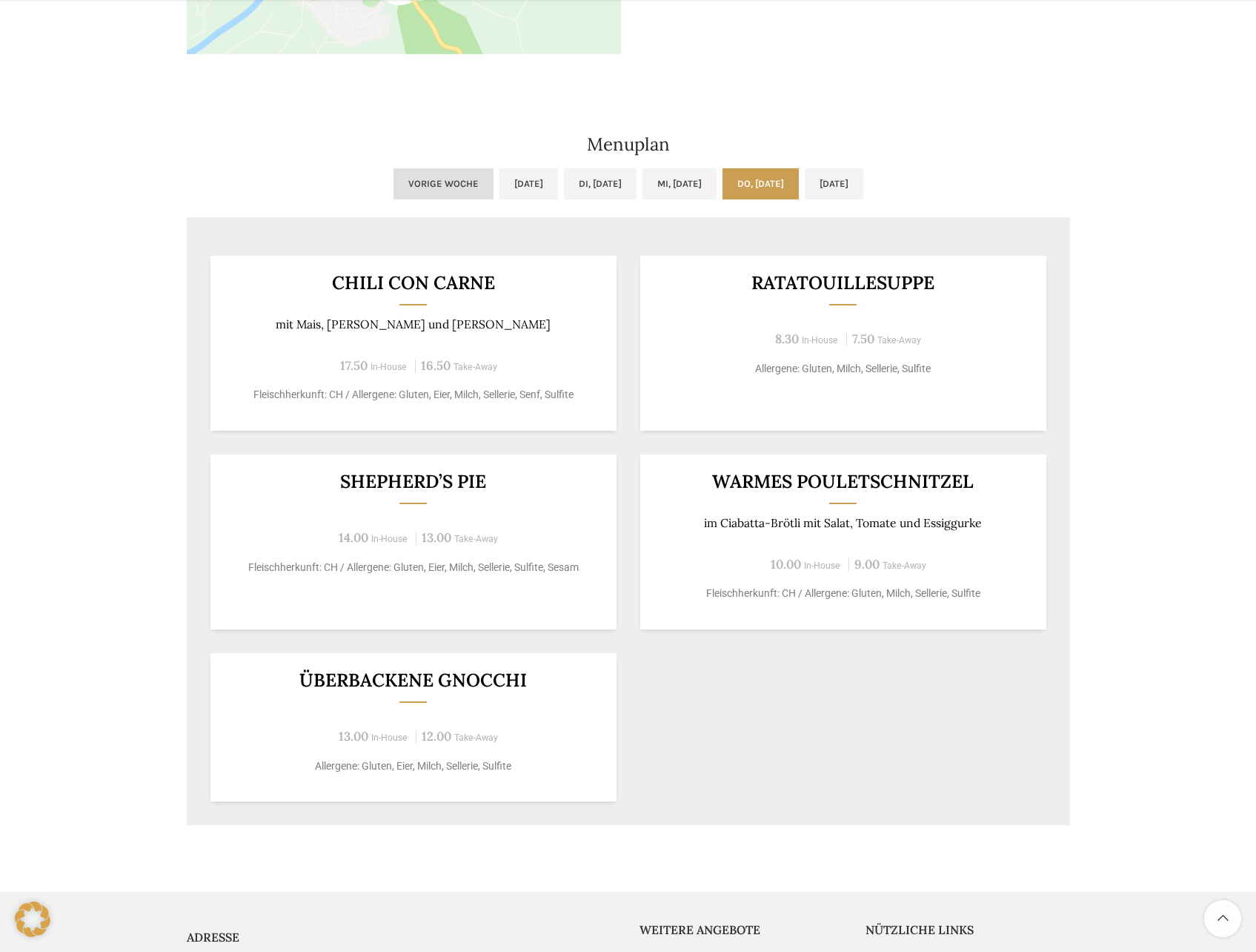
click at [393, 187] on link "Vorige Woche" at bounding box center [443, 184] width 100 height 31
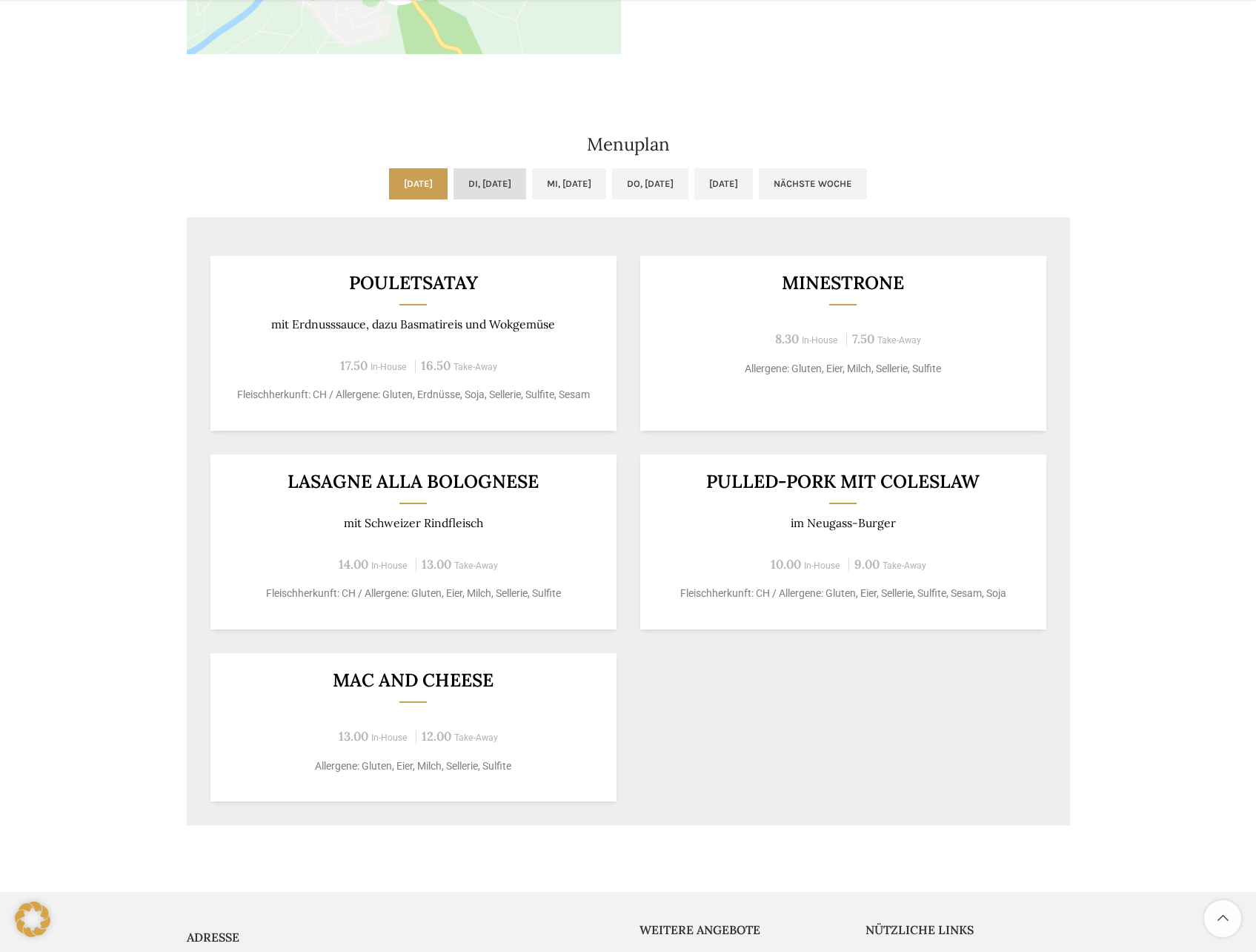
click at [453, 186] on link "Di, 30.09.2025" at bounding box center [489, 184] width 73 height 31
drag, startPoint x: 568, startPoint y: 183, endPoint x: 605, endPoint y: 184, distance: 37.0
click at [569, 183] on link "Mi, 01.10.2025" at bounding box center [569, 184] width 74 height 31
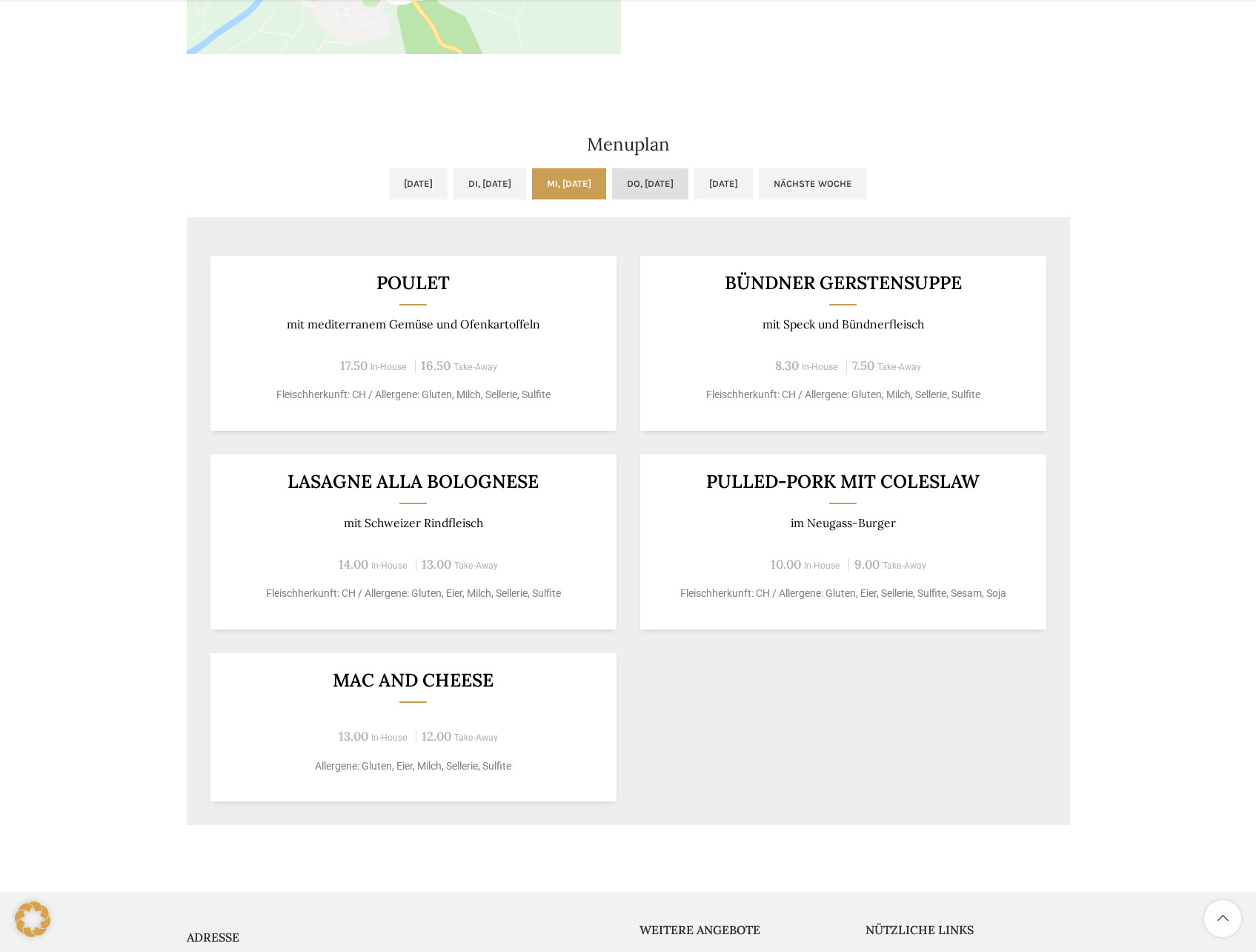
click at [648, 183] on link "Do, 02.10.2025" at bounding box center [651, 184] width 76 height 31
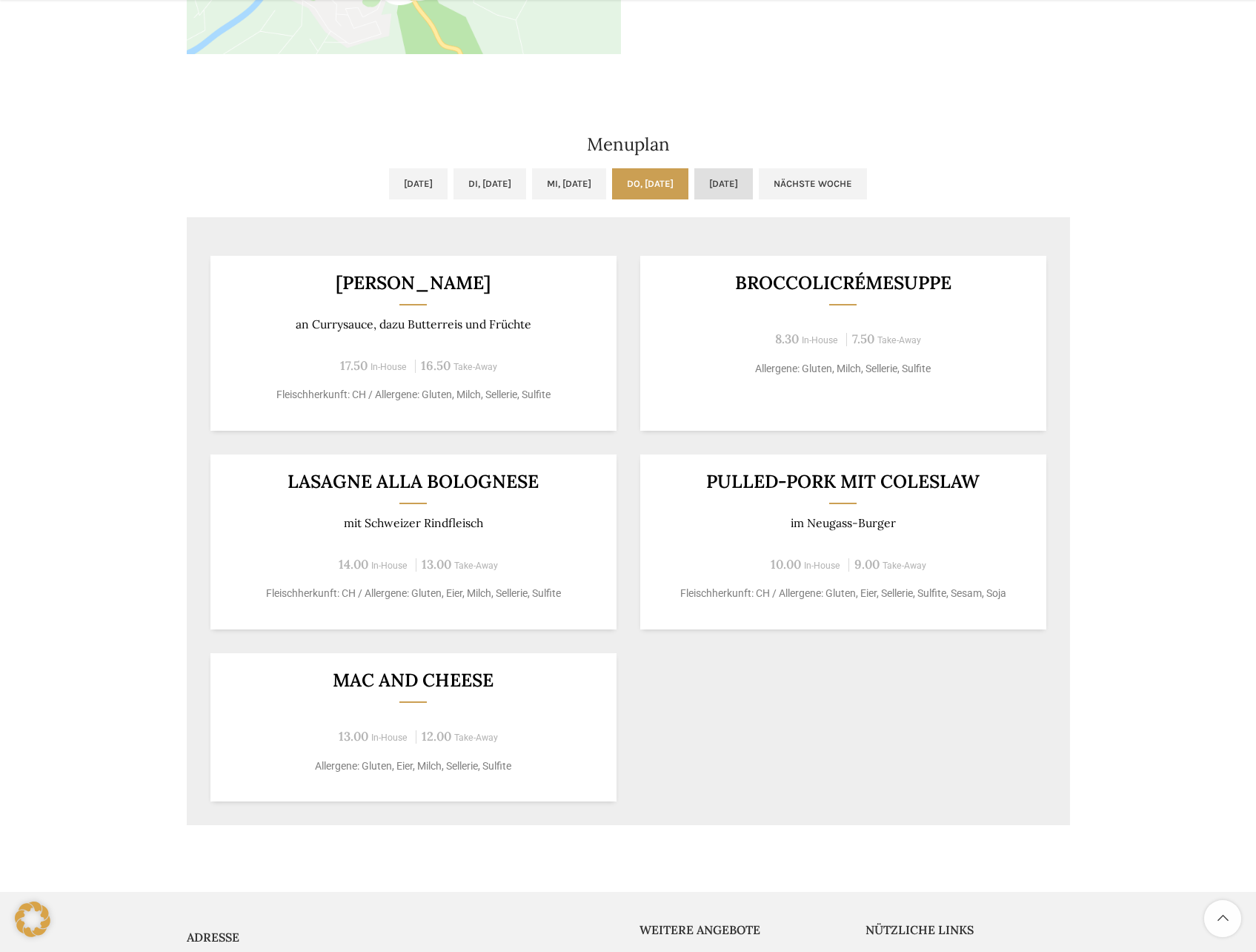
click at [740, 184] on link "Fr, 03.10.2025" at bounding box center [723, 184] width 59 height 31
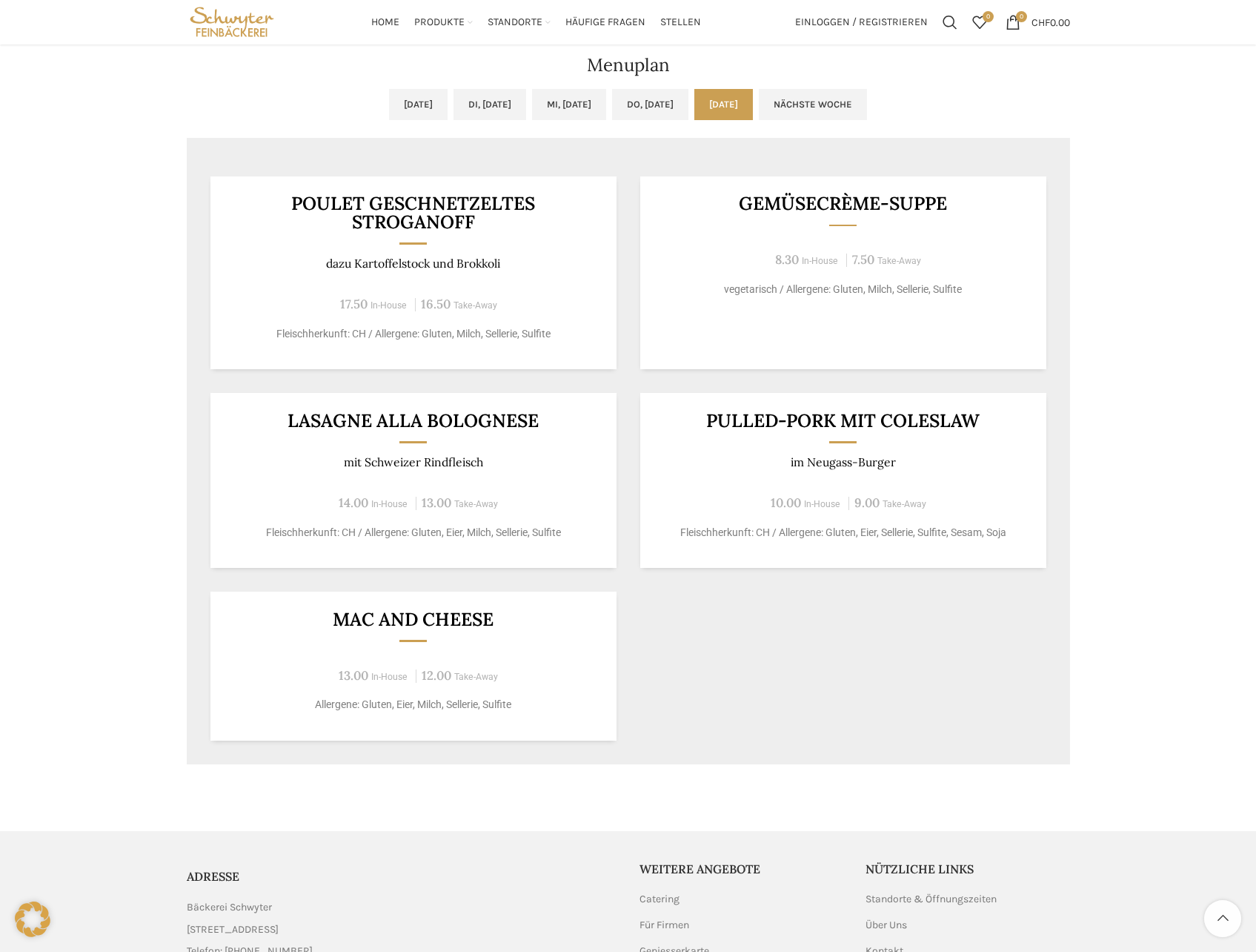
scroll to position [0, 0]
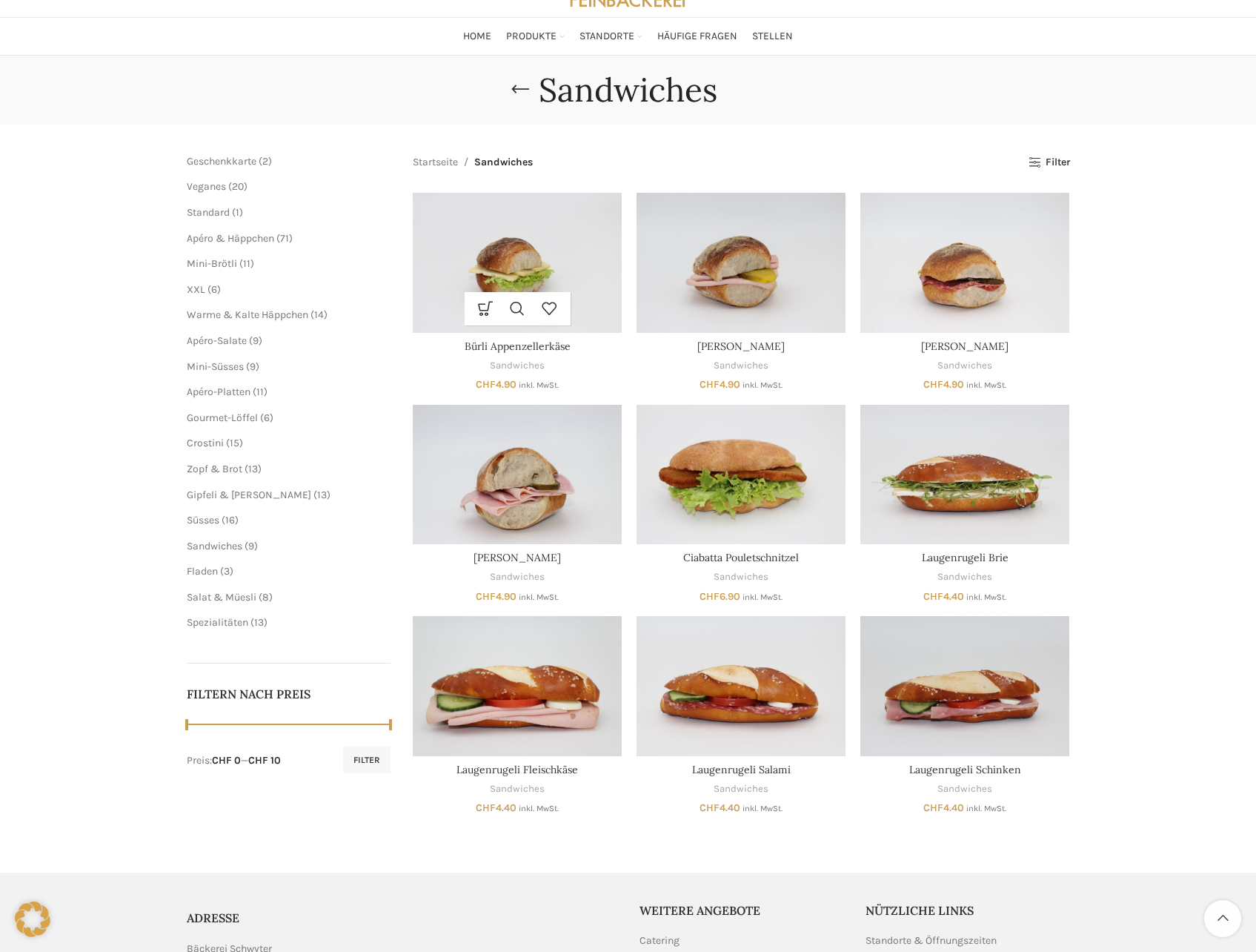
scroll to position [59, 0]
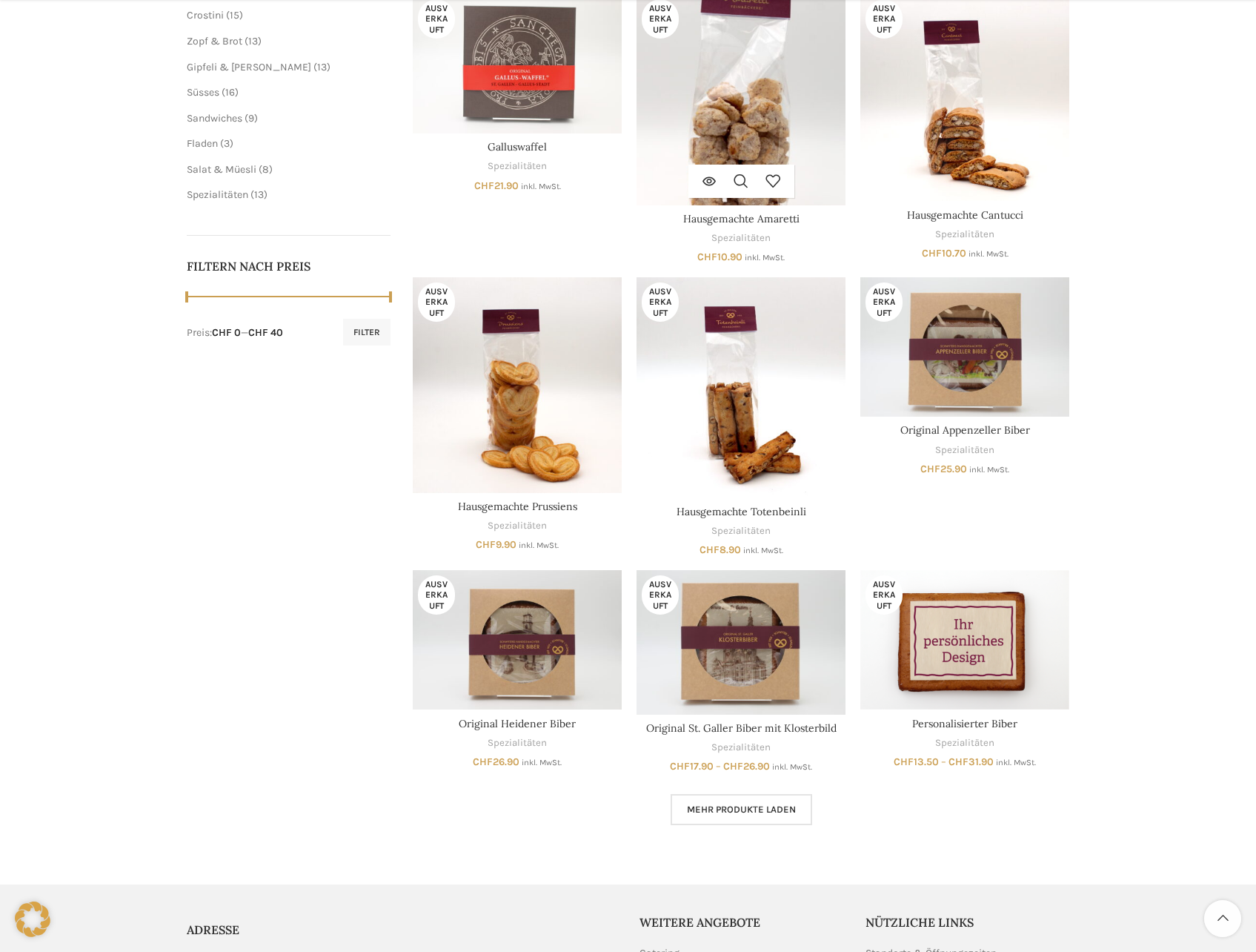
scroll to position [519, 0]
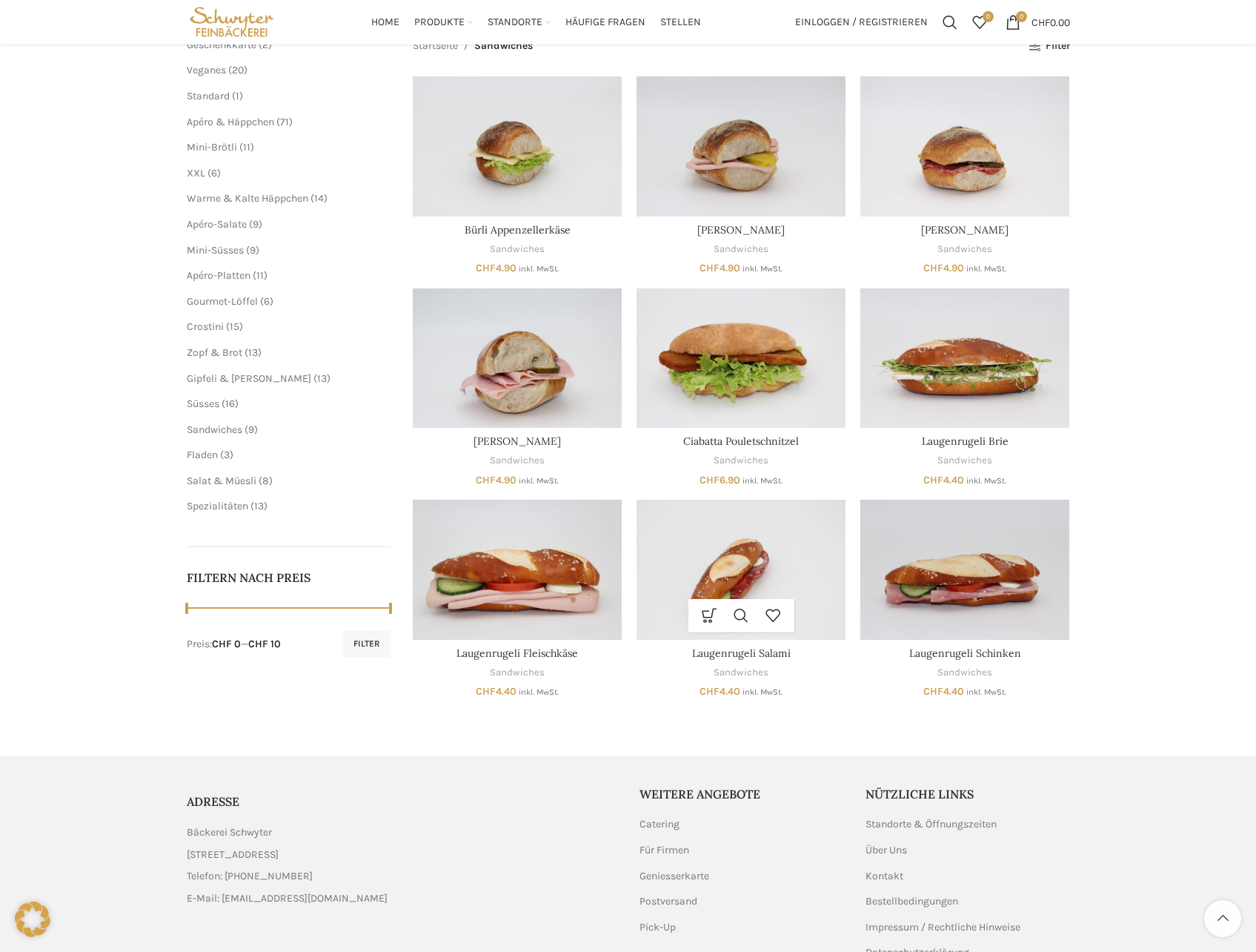
scroll to position [282, 0]
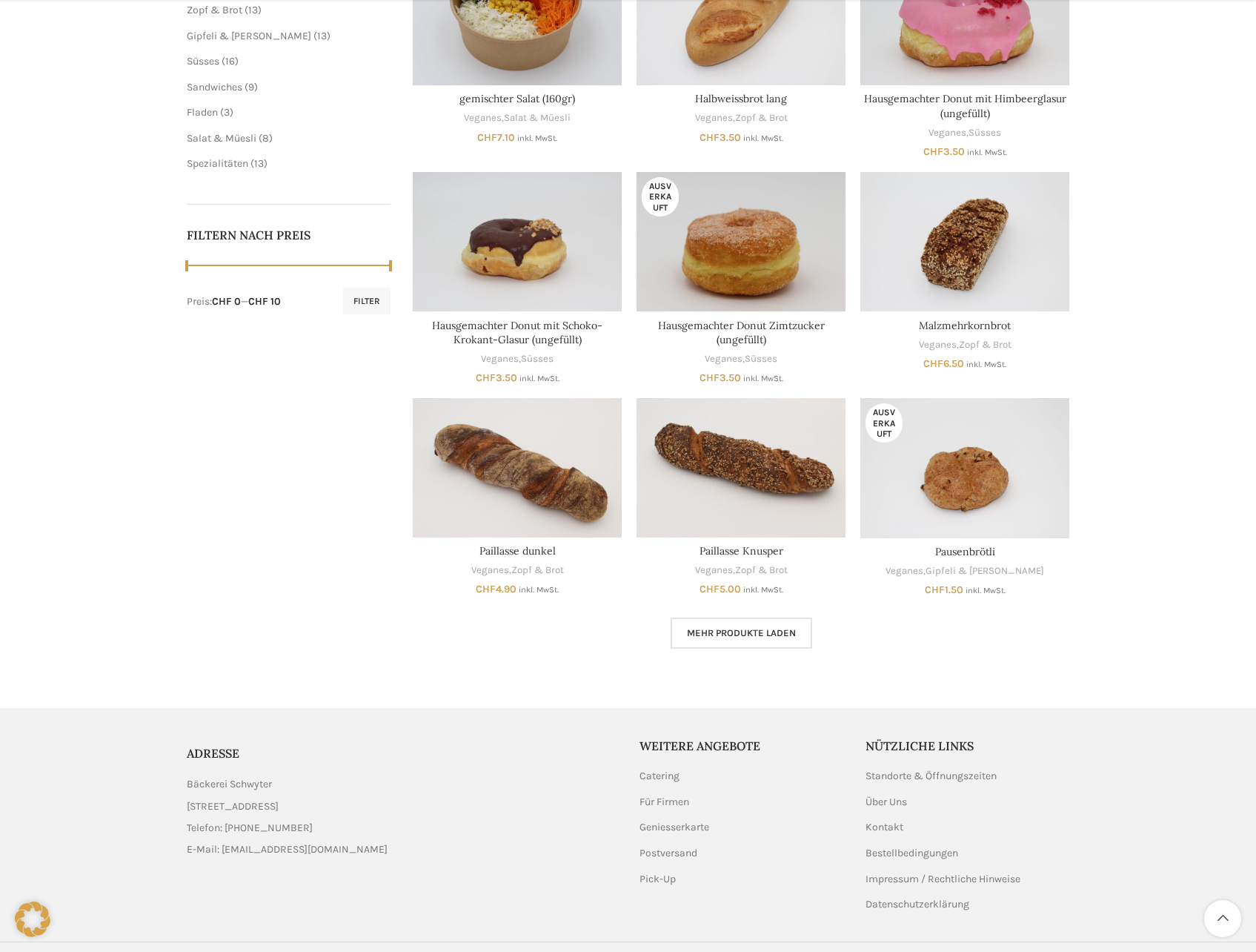
scroll to position [576, 0]
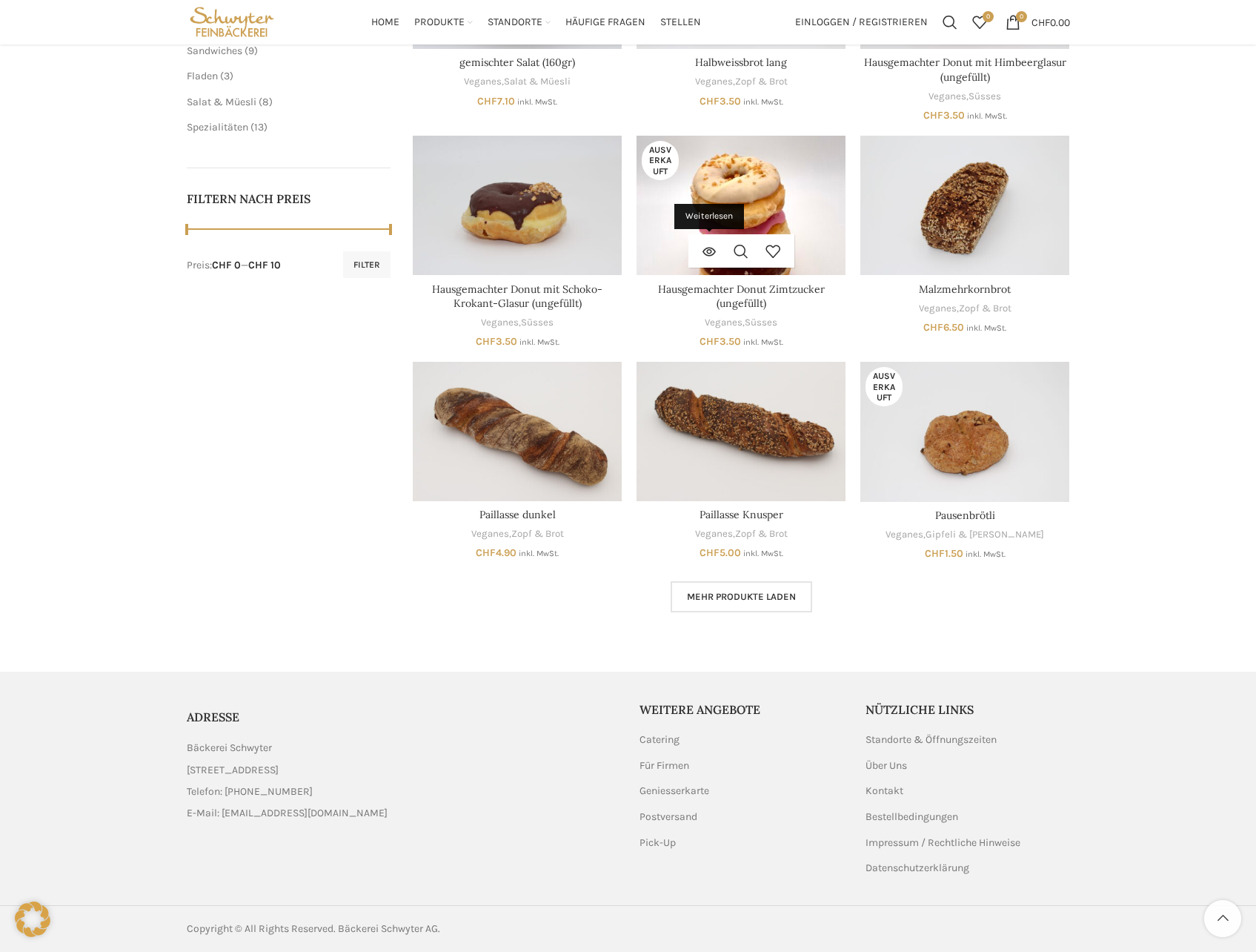
drag, startPoint x: 701, startPoint y: 243, endPoint x: 703, endPoint y: 233, distance: 10.2
